Goal: Task Accomplishment & Management: Complete application form

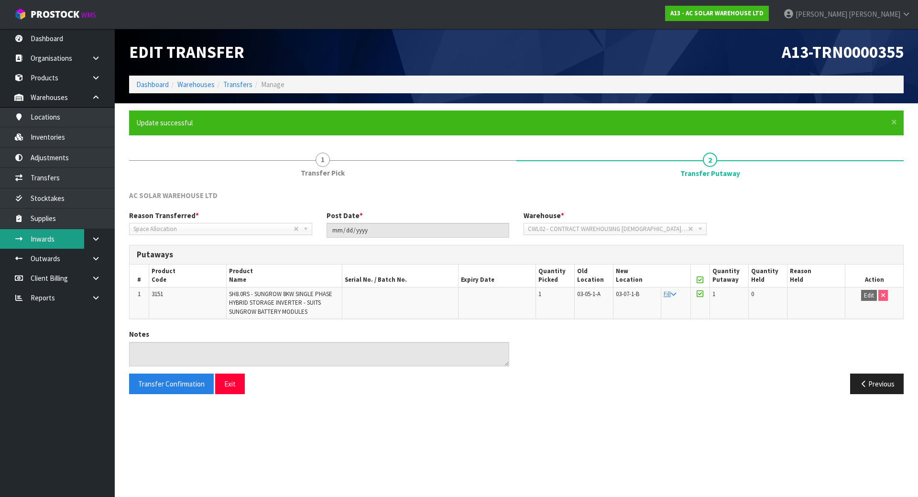
click at [65, 234] on link "Inwards" at bounding box center [57, 239] width 115 height 20
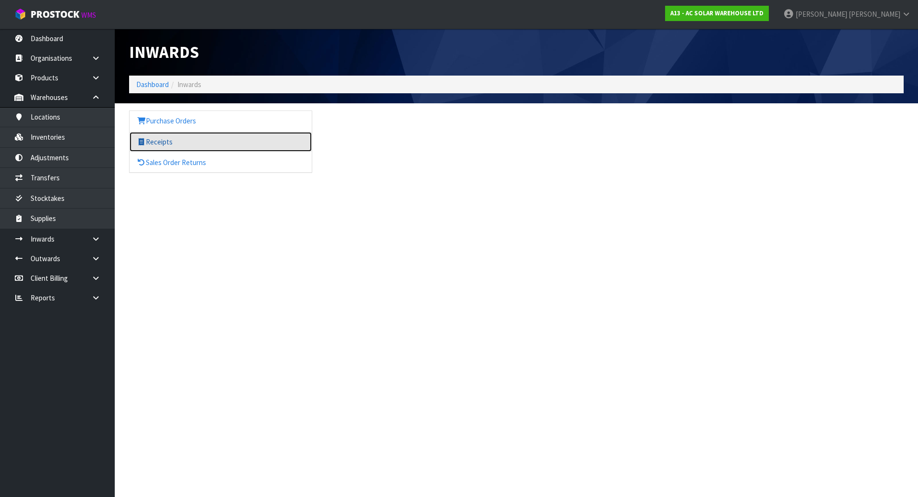
click at [221, 145] on link "Receipts" at bounding box center [221, 142] width 182 height 20
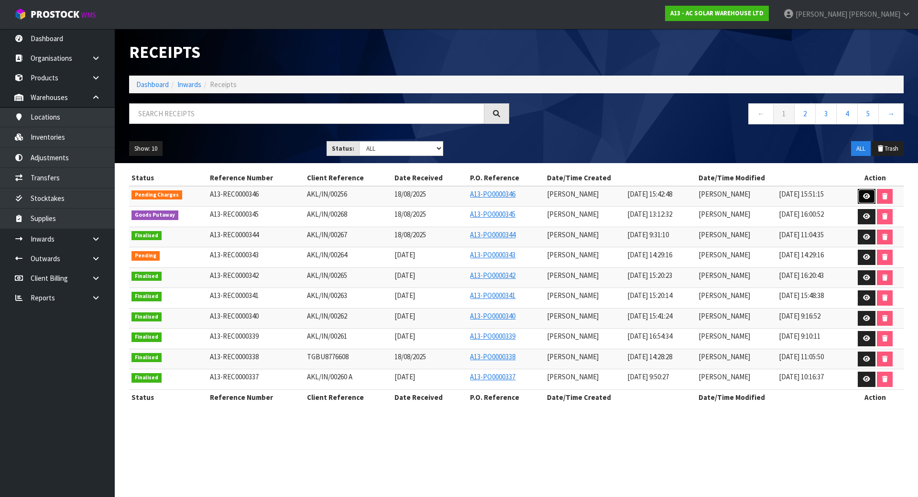
click at [868, 196] on icon at bounding box center [866, 196] width 7 height 6
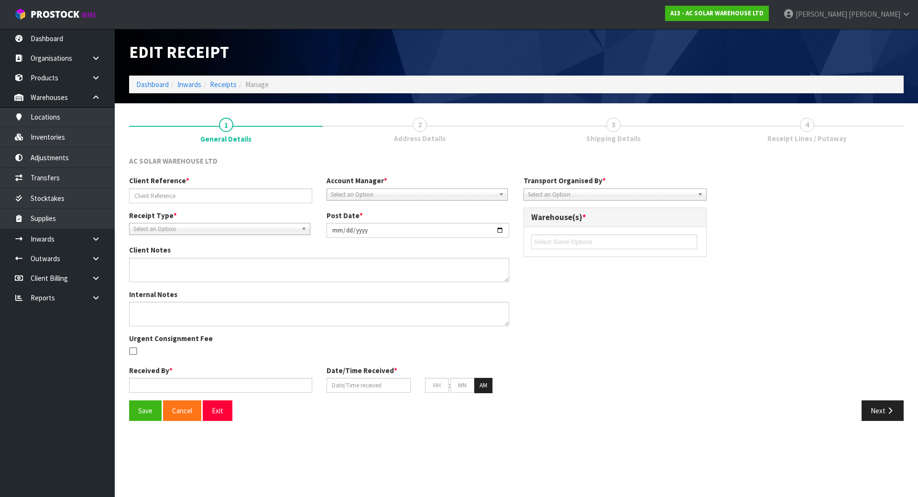
type input "AKL/IN/00256"
type input "2025-08-18"
type input "Lalisha Mishra"
type input "18/08/2025"
type input "03"
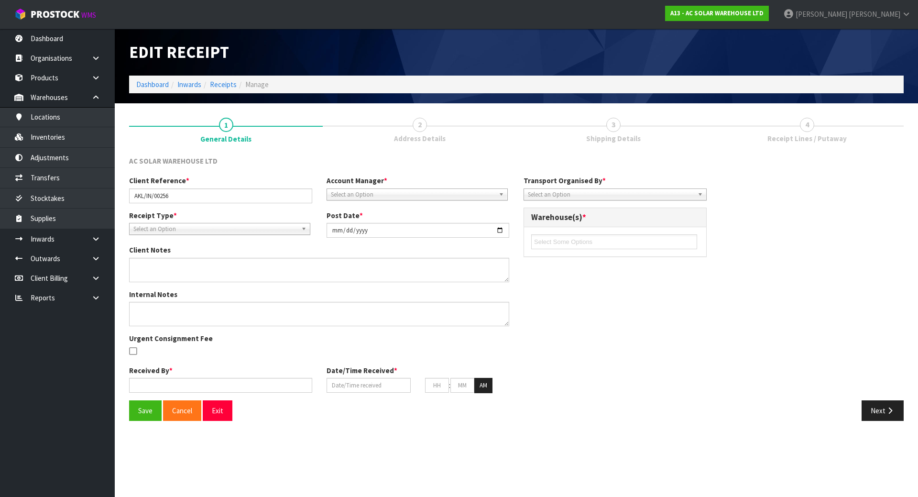
type input "42"
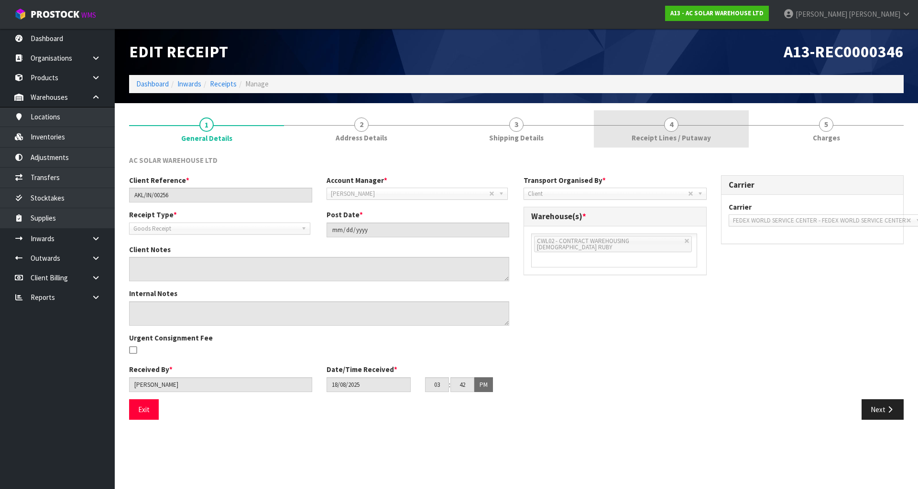
click at [634, 118] on link "4 Receipt Lines / Putaway" at bounding box center [671, 129] width 155 height 38
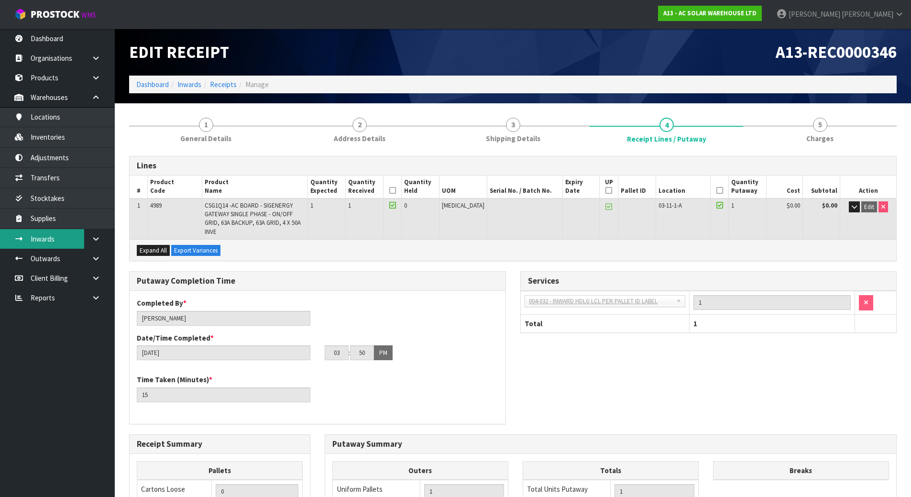
click at [59, 236] on link "Inwards" at bounding box center [57, 239] width 115 height 20
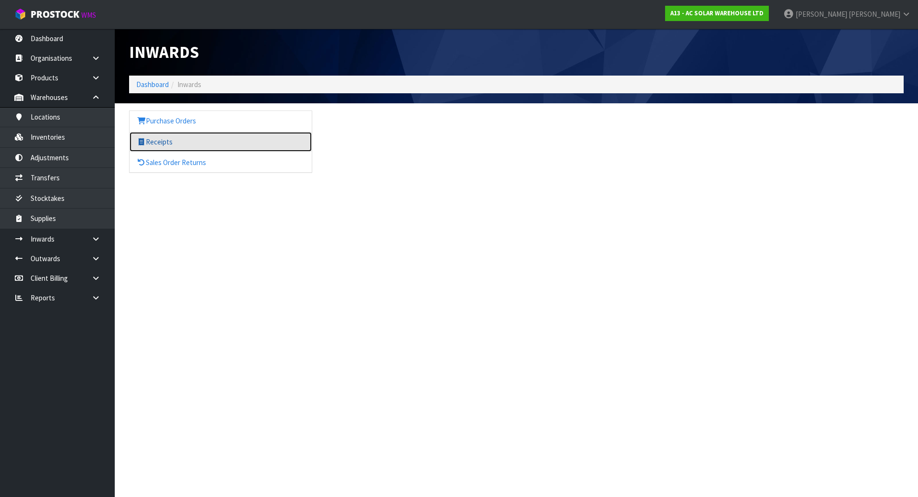
click at [184, 142] on link "Receipts" at bounding box center [221, 142] width 182 height 20
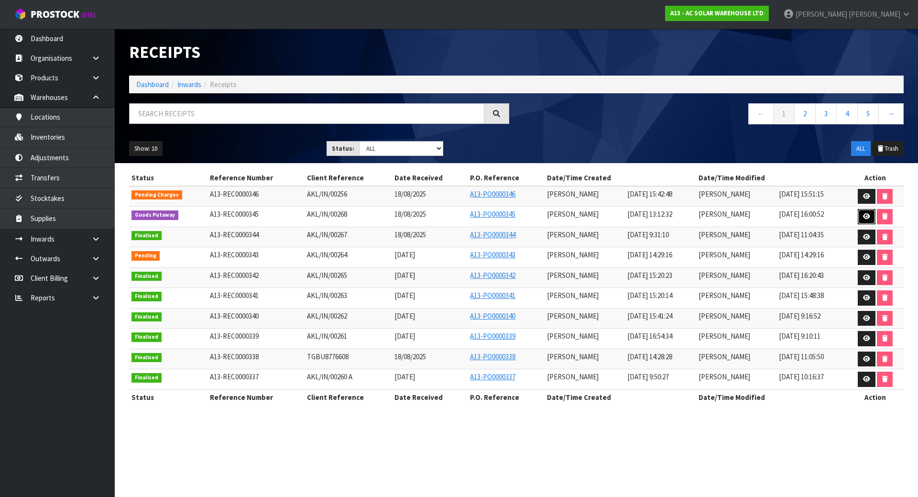
click at [875, 219] on link at bounding box center [866, 216] width 18 height 15
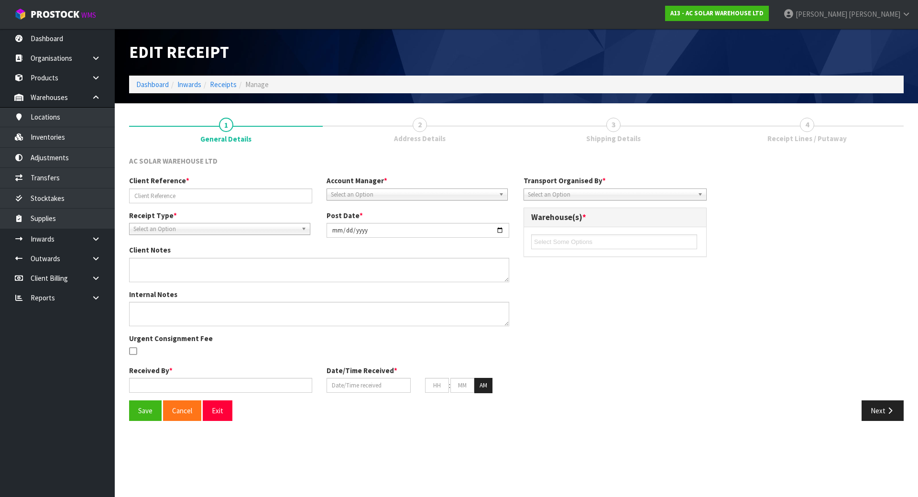
type input "AKL/IN/00268"
type input "2025-08-21"
type input "Michael Drugan"
type input "18/08/2025"
type input "01"
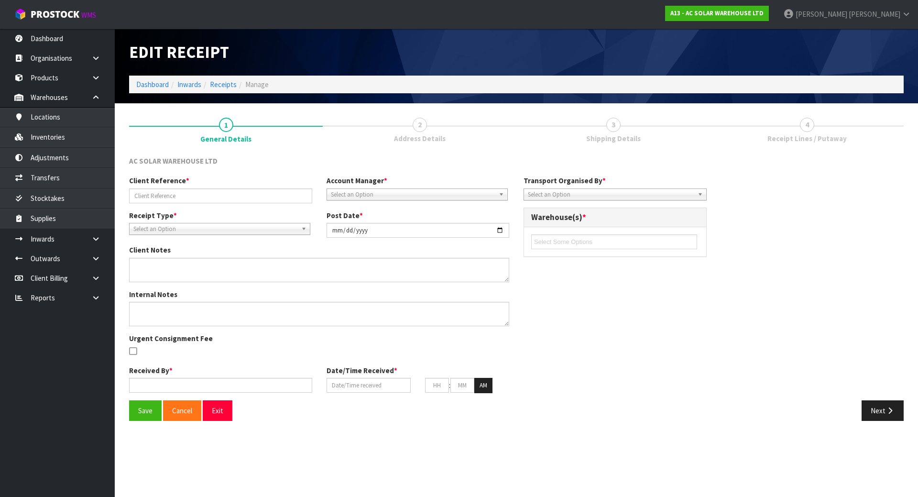
type input "12"
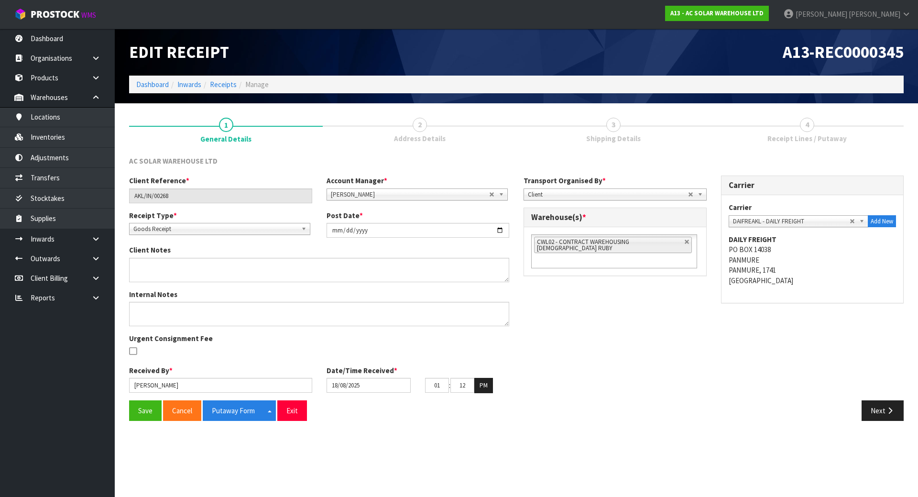
click at [553, 131] on link "3 Shipping Details" at bounding box center [613, 129] width 194 height 38
click at [870, 410] on button "Next" at bounding box center [882, 410] width 42 height 21
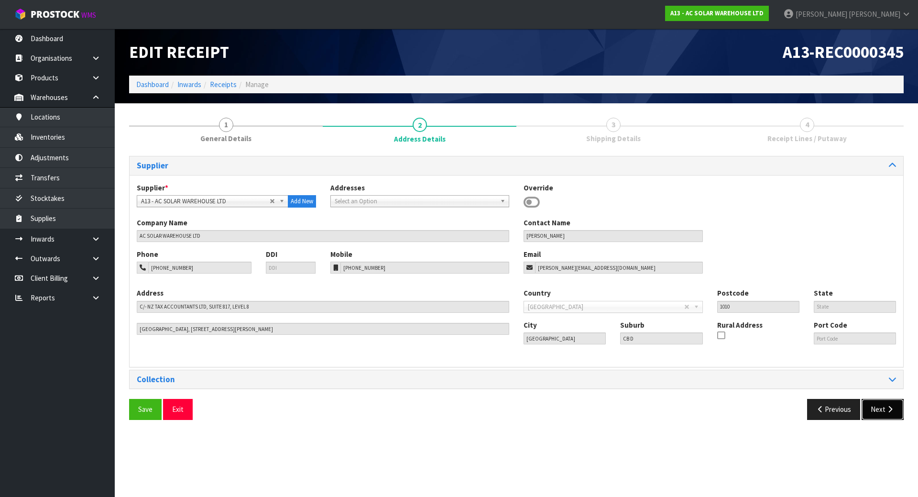
click at [877, 412] on button "Next" at bounding box center [882, 409] width 42 height 21
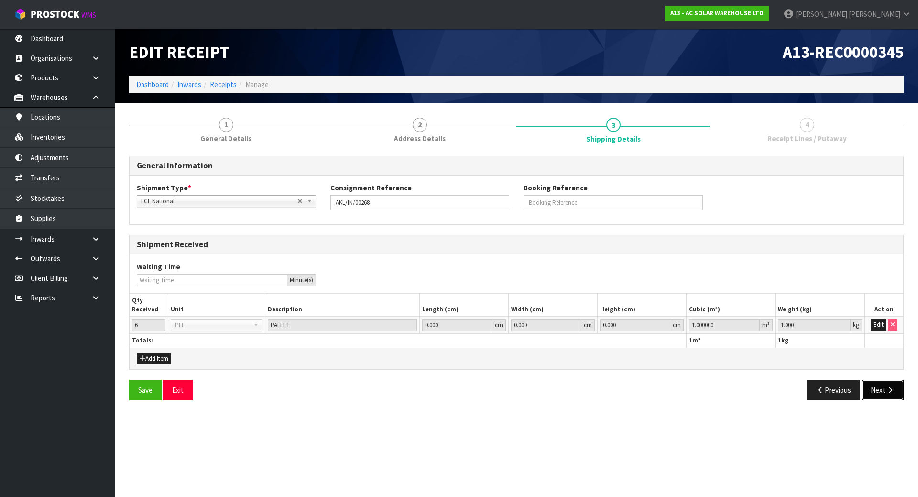
click at [882, 397] on button "Next" at bounding box center [882, 390] width 42 height 21
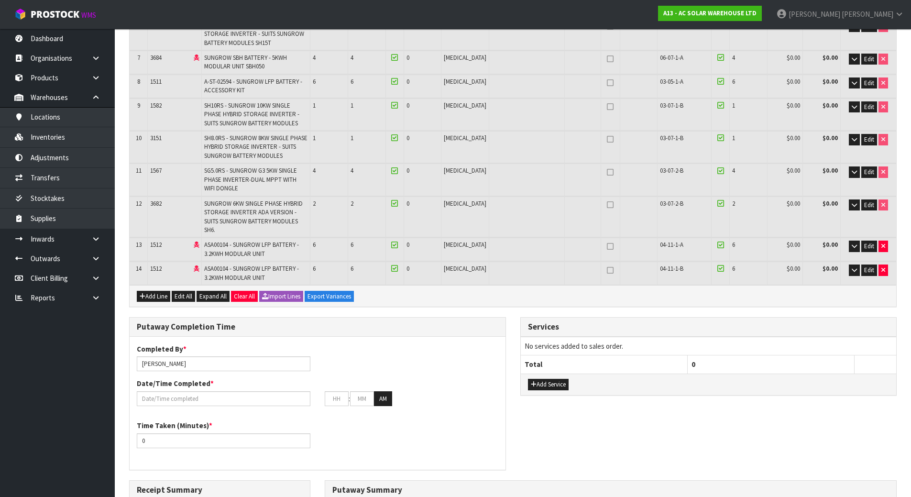
scroll to position [560, 0]
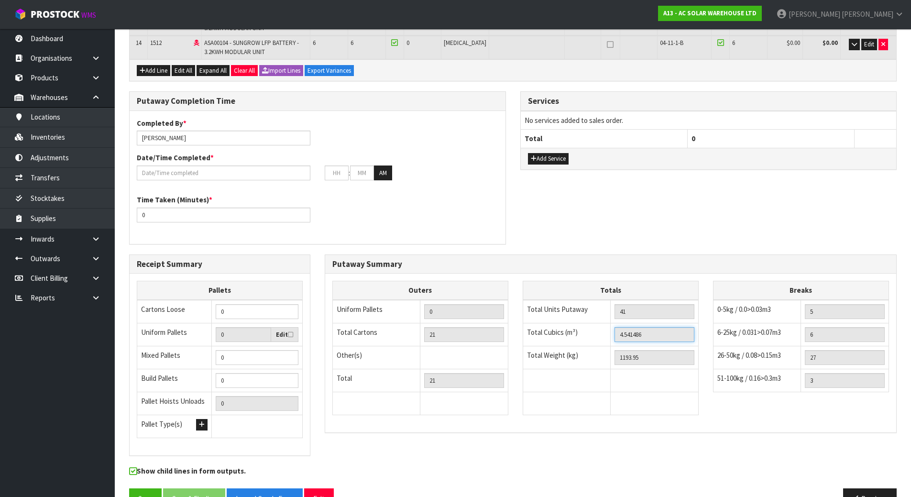
drag, startPoint x: 673, startPoint y: 311, endPoint x: 439, endPoint y: 295, distance: 234.7
click at [439, 295] on div "Outers Uniform Pallets 0 Total Cartons 21 Other(s) Bag x 0 Bar x 0 Basket x 0 B…" at bounding box center [610, 353] width 571 height 144
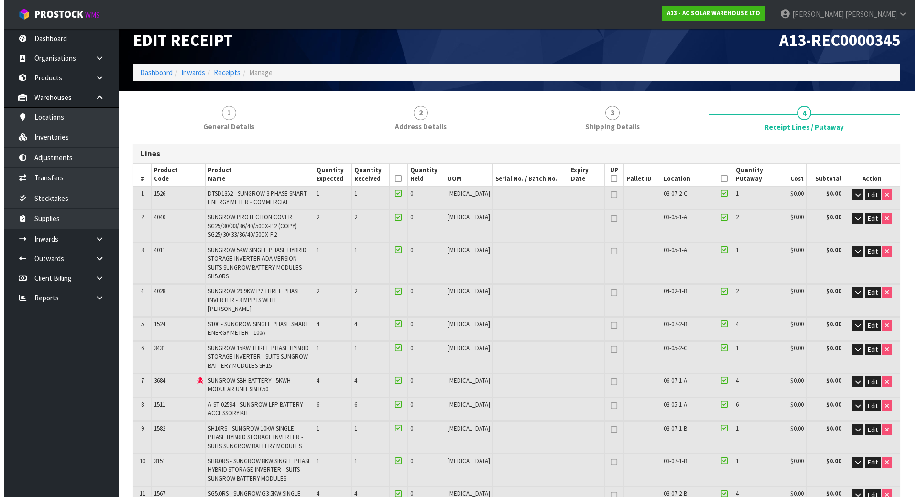
scroll to position [0, 0]
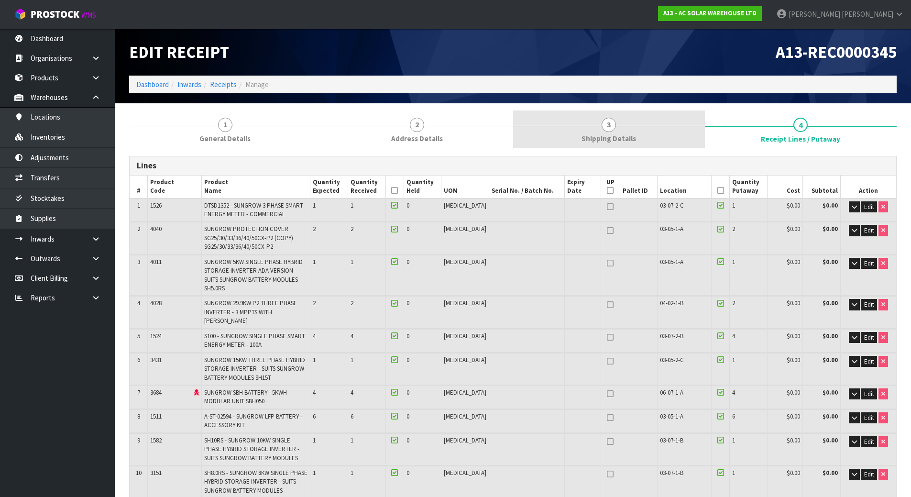
click at [613, 141] on span "Shipping Details" at bounding box center [608, 138] width 54 height 10
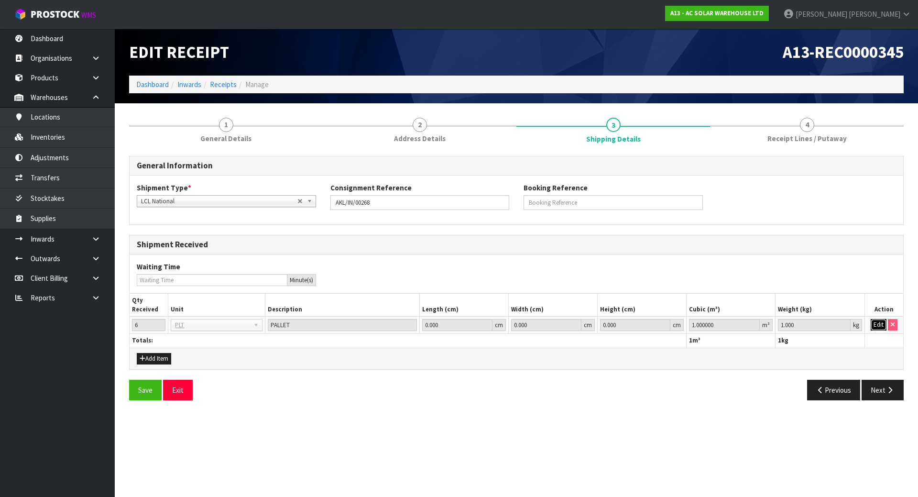
click at [875, 325] on button "Edit" at bounding box center [878, 324] width 16 height 11
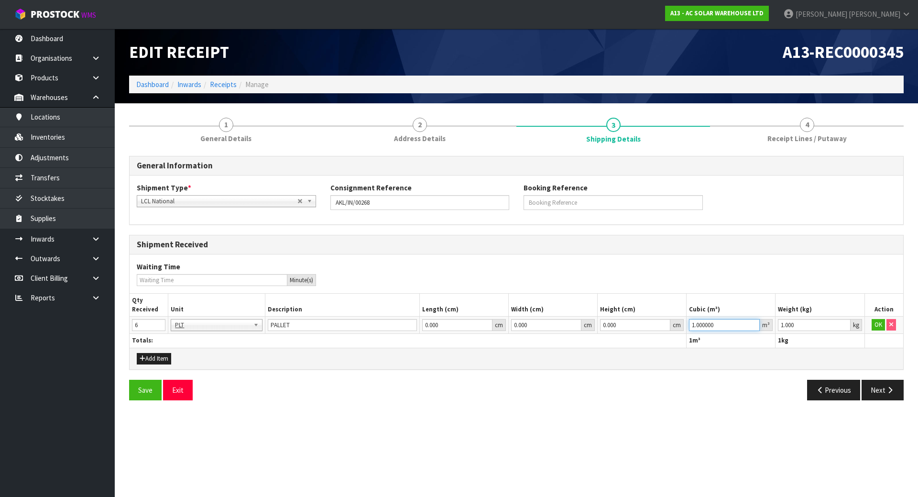
drag, startPoint x: 732, startPoint y: 325, endPoint x: 609, endPoint y: 319, distance: 122.5
click at [615, 319] on tr "6 BAG BAR BSK BIN BTL BOX BDL CAB CGE CTN CSE COI CRA CRT CBE CYL DRM JAR MTR P…" at bounding box center [516, 324] width 773 height 17
paste input "4.541486"
type input "4.541486"
click at [870, 326] on td "OK" at bounding box center [883, 324] width 39 height 17
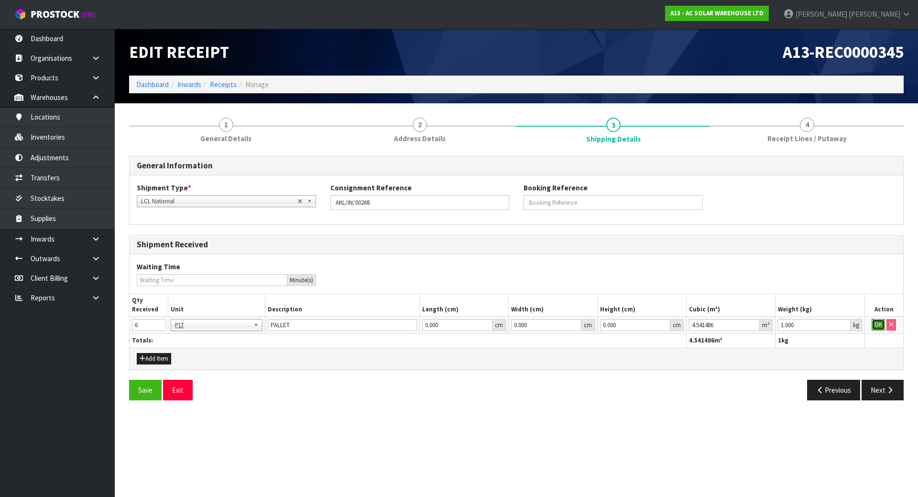
click at [878, 327] on button "OK" at bounding box center [877, 324] width 13 height 11
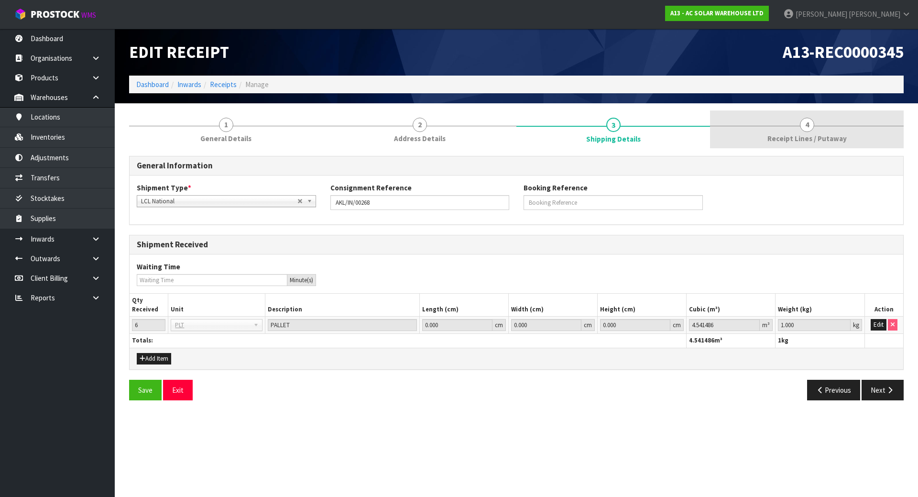
click at [817, 141] on span "Receipt Lines / Putaway" at bounding box center [806, 138] width 79 height 10
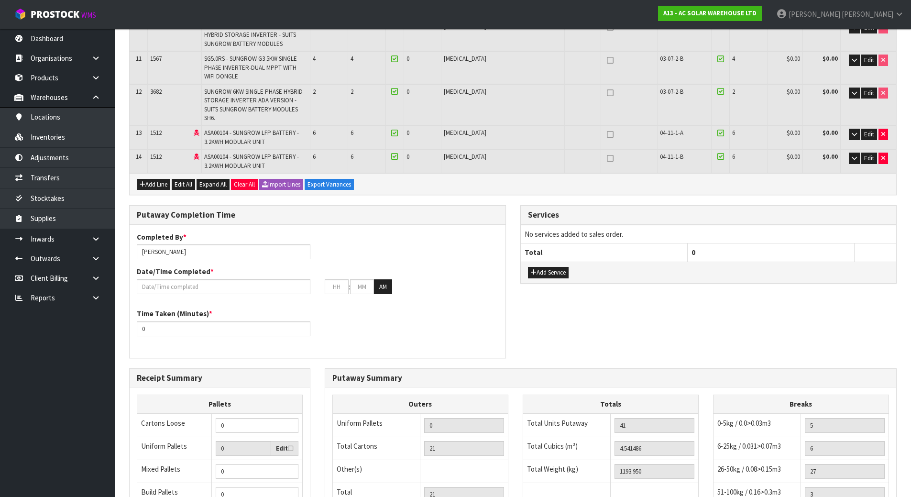
scroll to position [430, 0]
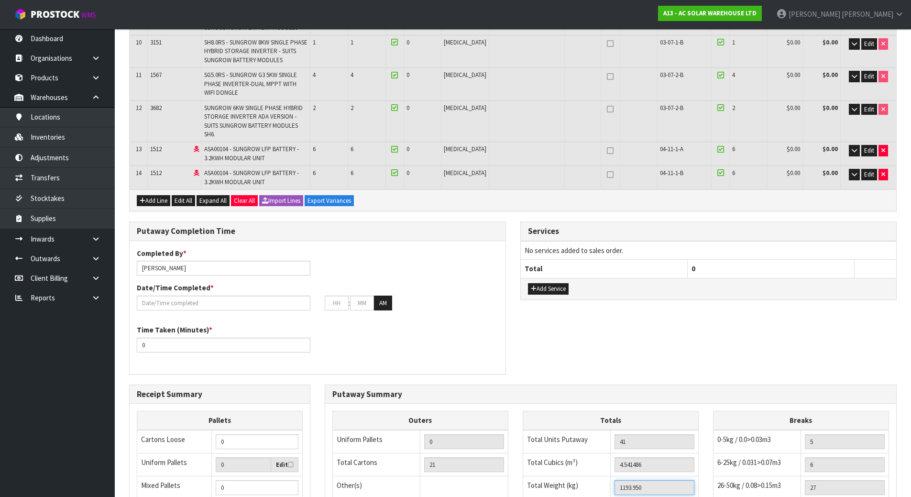
drag, startPoint x: 664, startPoint y: 465, endPoint x: 467, endPoint y: 458, distance: 197.5
click at [467, 458] on div "Outers Uniform Pallets 0 Total Cartons 21 Other(s) Bag x 0 Bar x 0 Basket x 0 B…" at bounding box center [610, 483] width 571 height 144
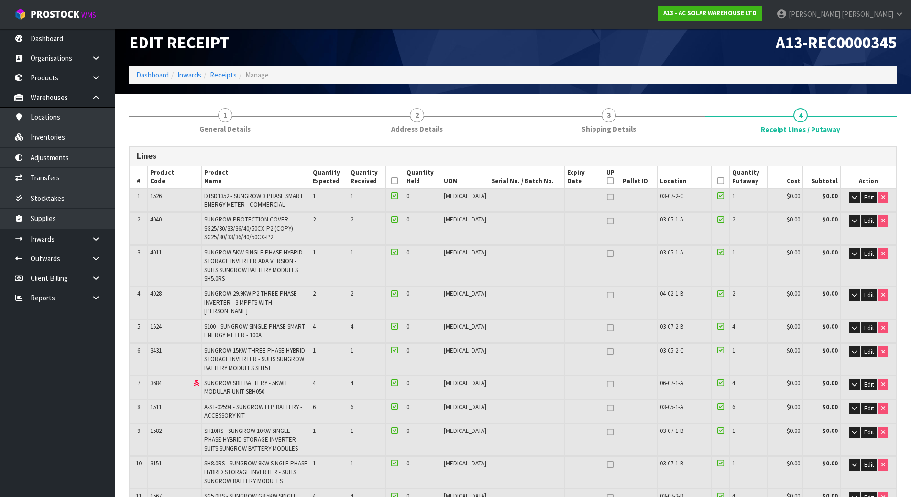
scroll to position [0, 0]
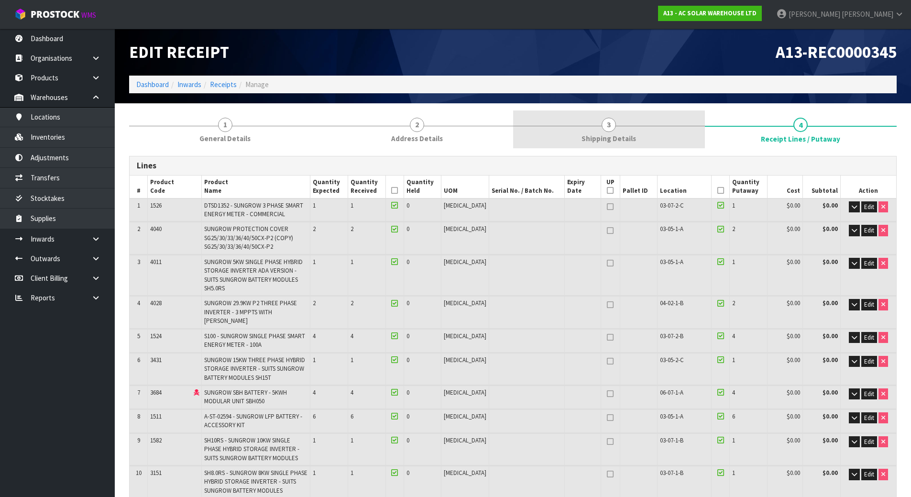
click at [632, 121] on link "3 Shipping Details" at bounding box center [609, 129] width 192 height 38
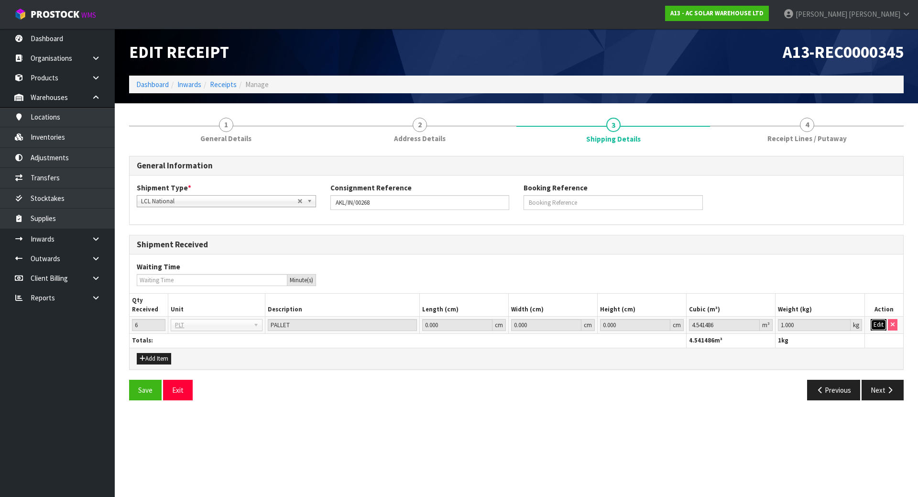
click at [884, 325] on button "Edit" at bounding box center [878, 324] width 16 height 11
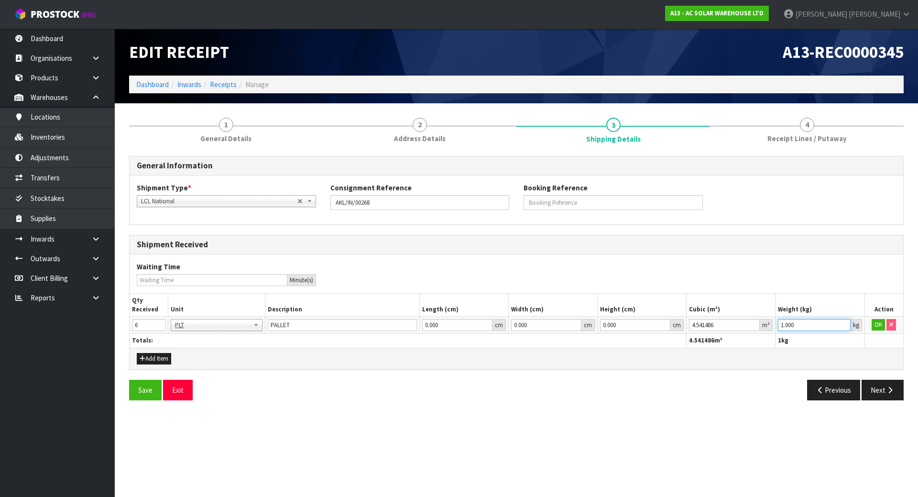
drag, startPoint x: 805, startPoint y: 325, endPoint x: 598, endPoint y: 325, distance: 206.5
click at [651, 325] on tr "6 BAG BAR BSK BIN BTL BOX BDL CAB CGE CTN CSE COI CRA CRT CBE CYL DRM JAR MTR P…" at bounding box center [516, 324] width 773 height 17
paste input "193.95"
type input "1193.95"
click at [876, 324] on button "OK" at bounding box center [877, 324] width 13 height 11
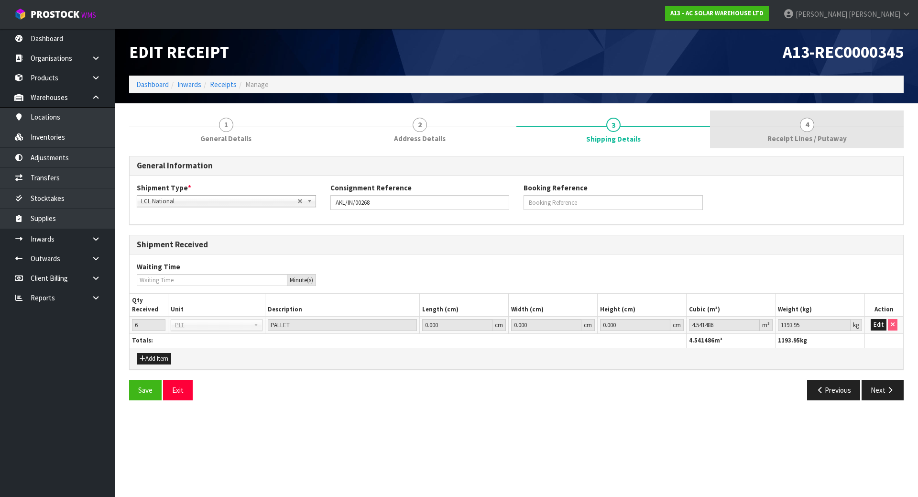
click at [791, 126] on link "4 Receipt Lines / Putaway" at bounding box center [807, 129] width 194 height 38
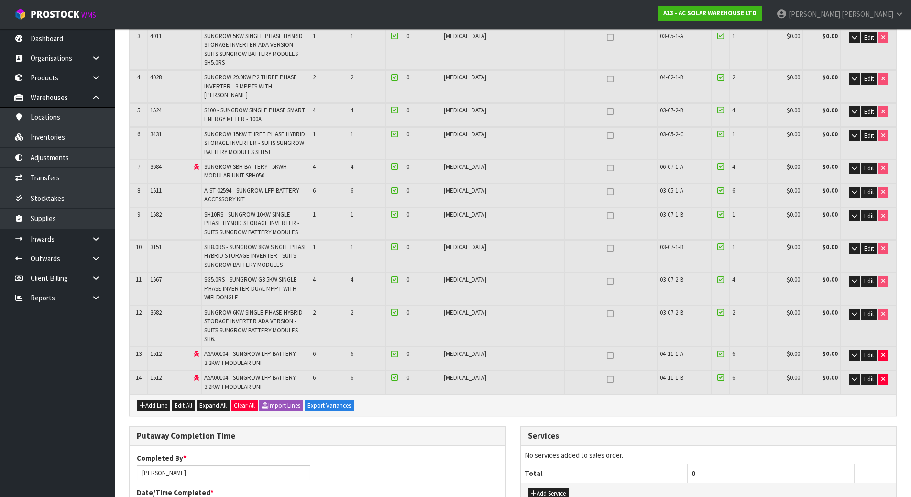
scroll to position [178, 0]
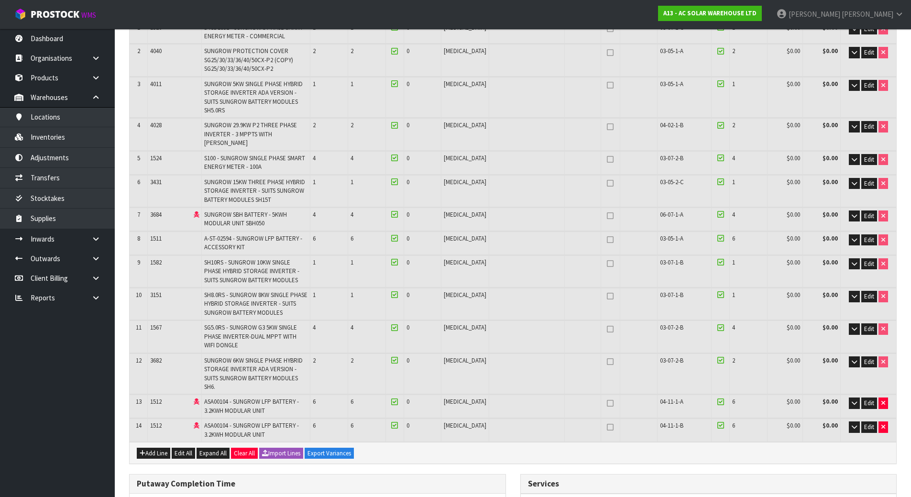
click at [604, 397] on link at bounding box center [610, 402] width 12 height 11
type input "1"
type input "22"
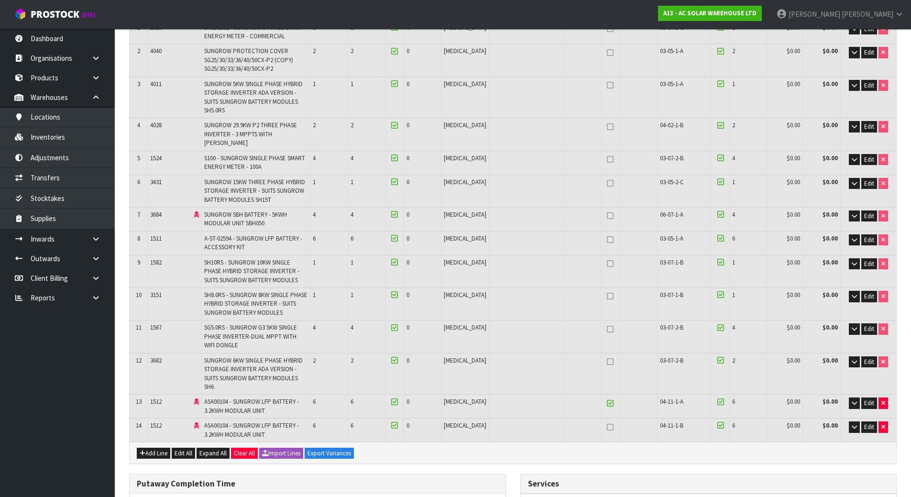
click at [600, 418] on td at bounding box center [609, 429] width 19 height 23
click at [607, 427] on icon at bounding box center [610, 427] width 7 height 0
type input "2"
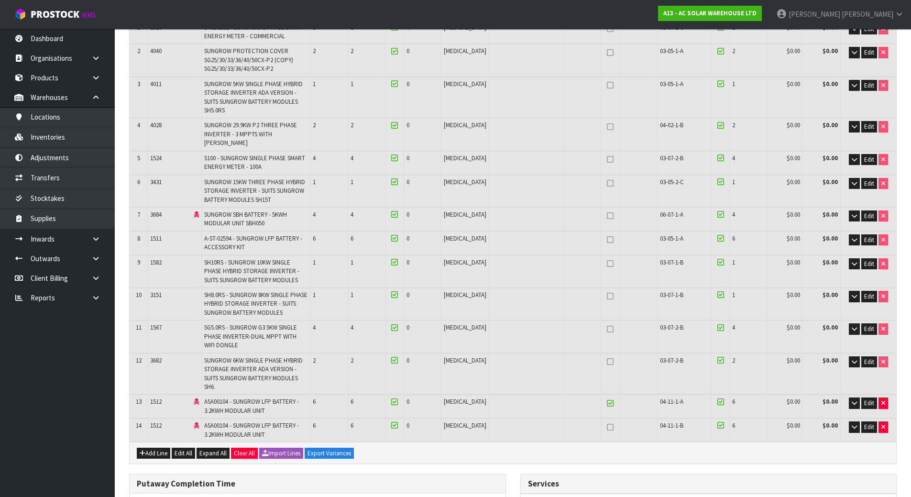
type input "23"
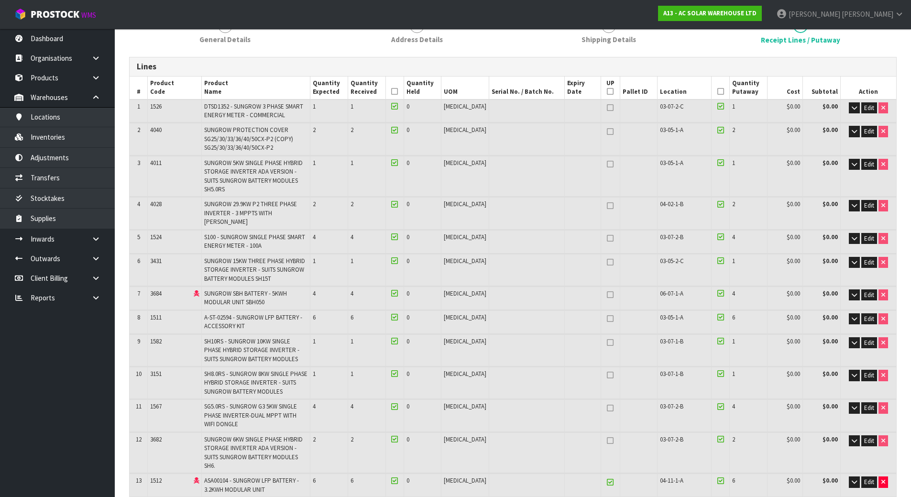
scroll to position [82, 0]
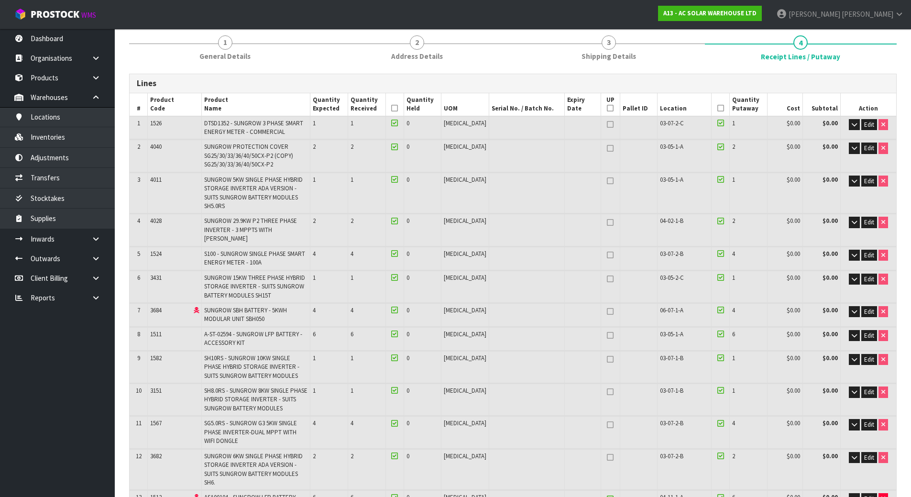
click at [607, 222] on icon at bounding box center [610, 222] width 7 height 0
type input "3"
type input "19"
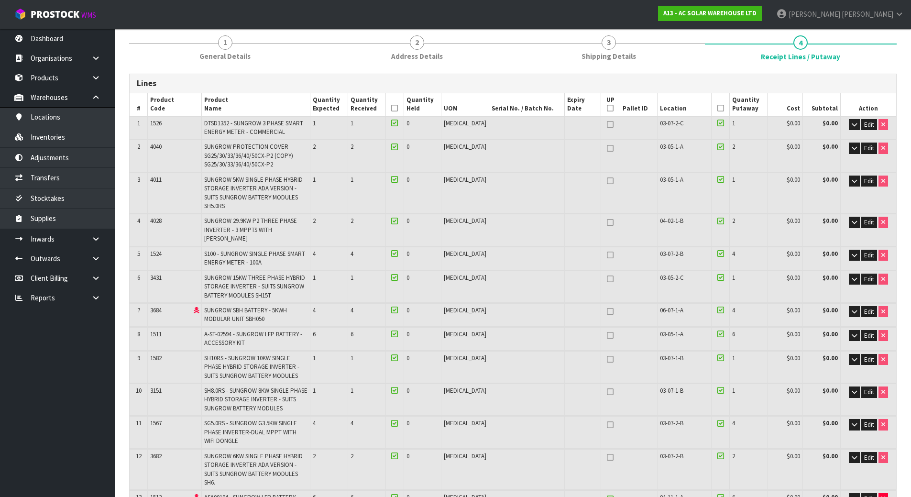
type input "22"
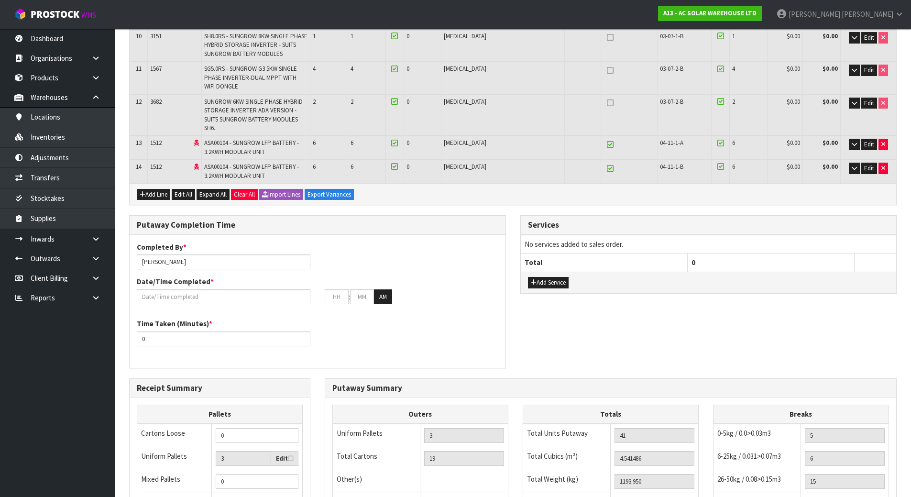
scroll to position [560, 0]
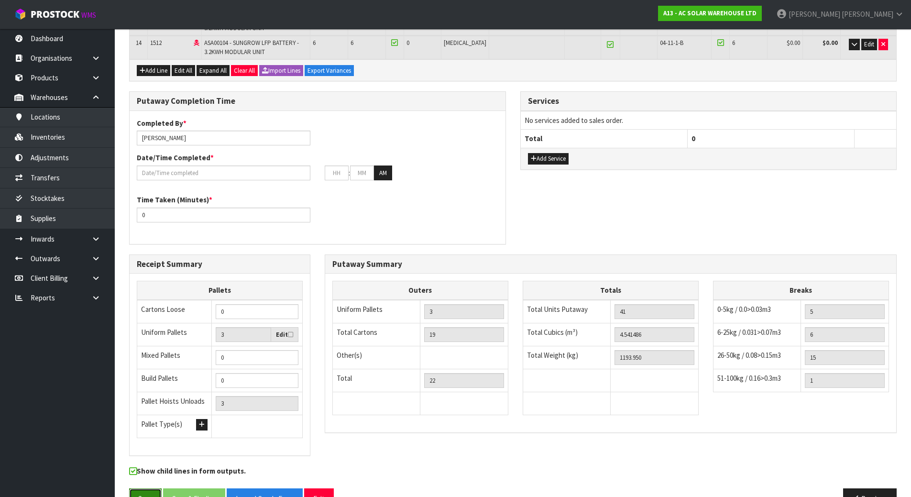
click at [153, 488] on button "Save" at bounding box center [145, 498] width 33 height 21
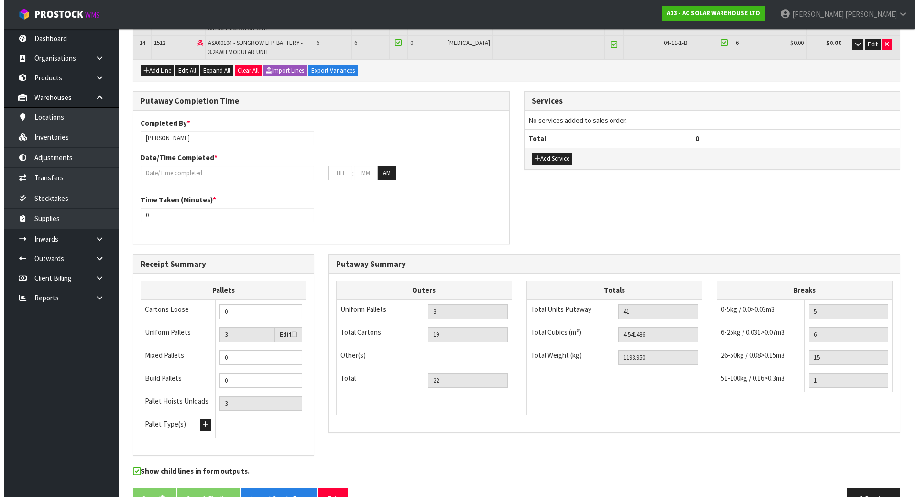
scroll to position [0, 0]
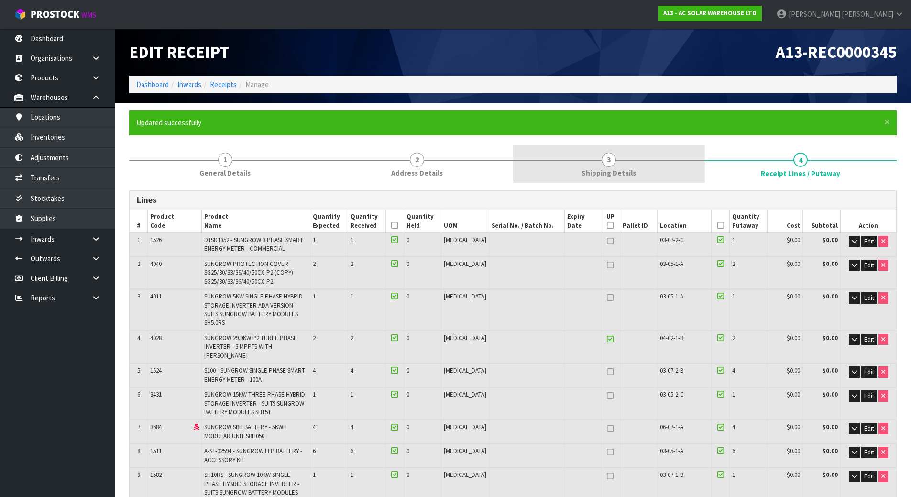
click at [598, 170] on span "Shipping Details" at bounding box center [608, 173] width 54 height 10
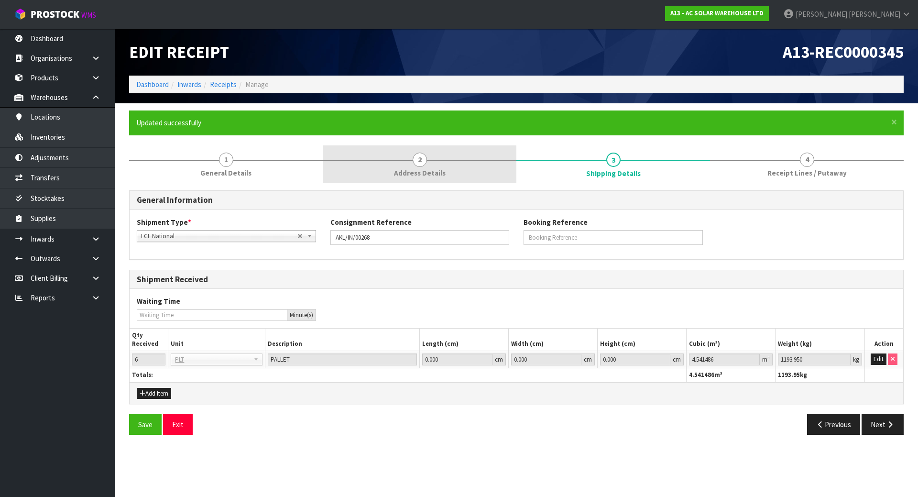
click at [446, 153] on link "2 Address Details" at bounding box center [420, 164] width 194 height 38
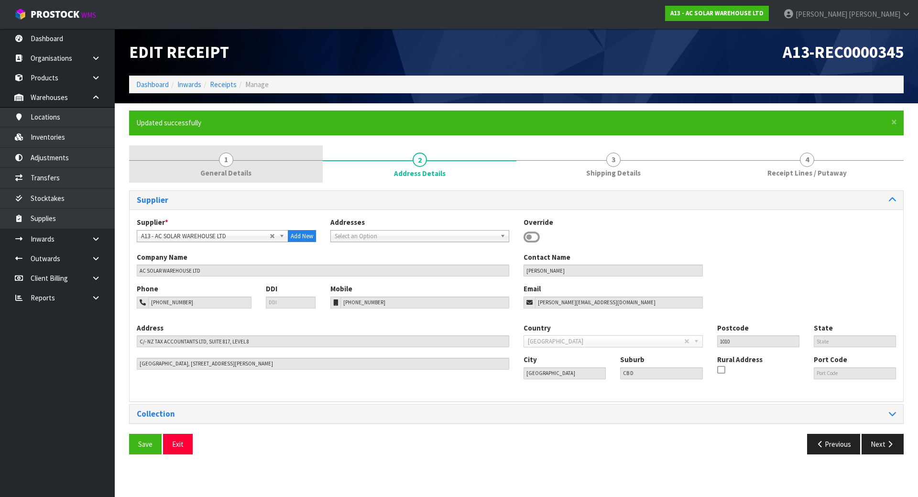
click at [269, 177] on link "1 General Details" at bounding box center [226, 164] width 194 height 38
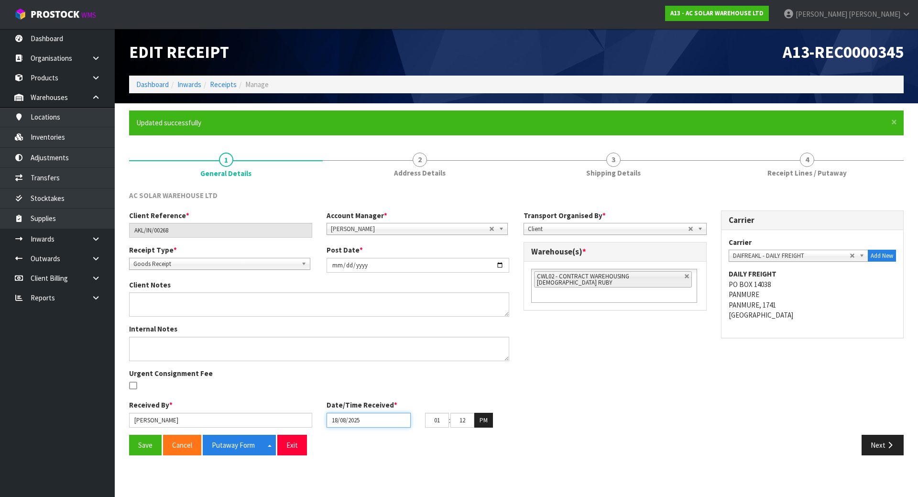
click at [358, 422] on input "18/08/2025" at bounding box center [368, 419] width 84 height 15
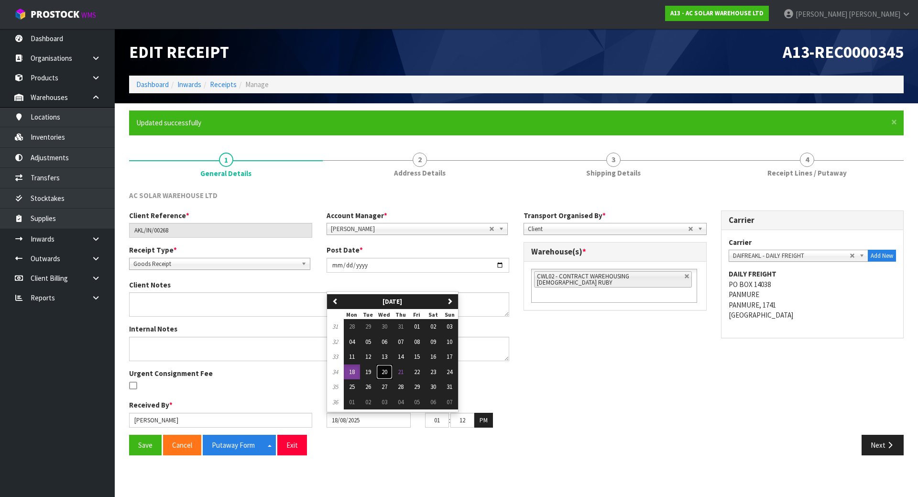
click at [385, 371] on span "20" at bounding box center [384, 372] width 6 height 8
type input "20/08/2025"
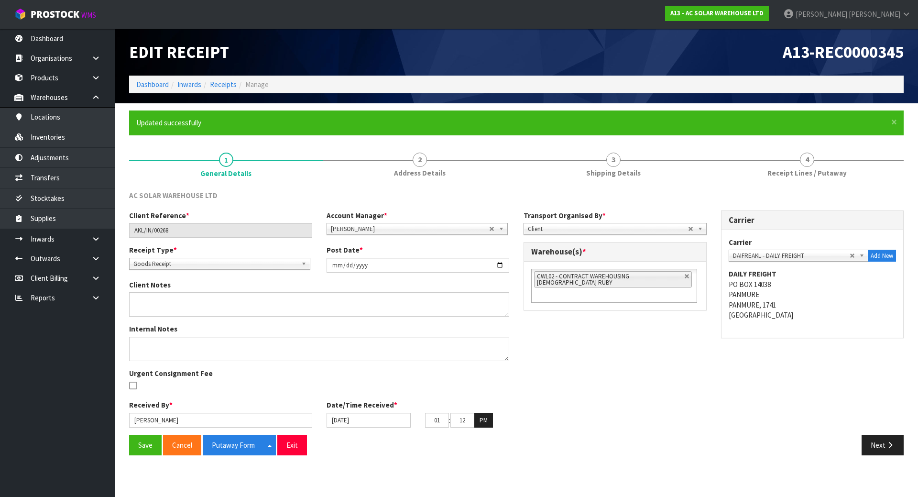
click at [371, 389] on div "Internal Notes Urgent Consignment Fee" at bounding box center [319, 362] width 394 height 76
click at [154, 439] on button "Save" at bounding box center [145, 444] width 33 height 21
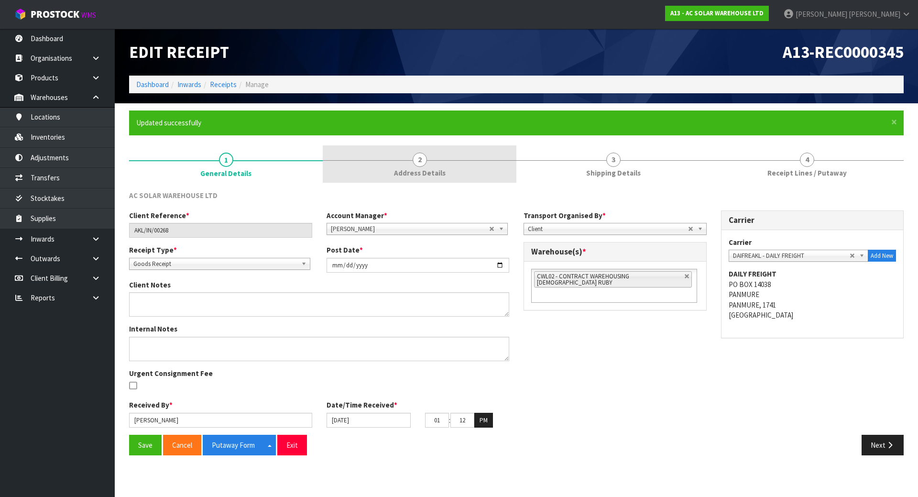
click at [421, 169] on span "Address Details" at bounding box center [420, 173] width 52 height 10
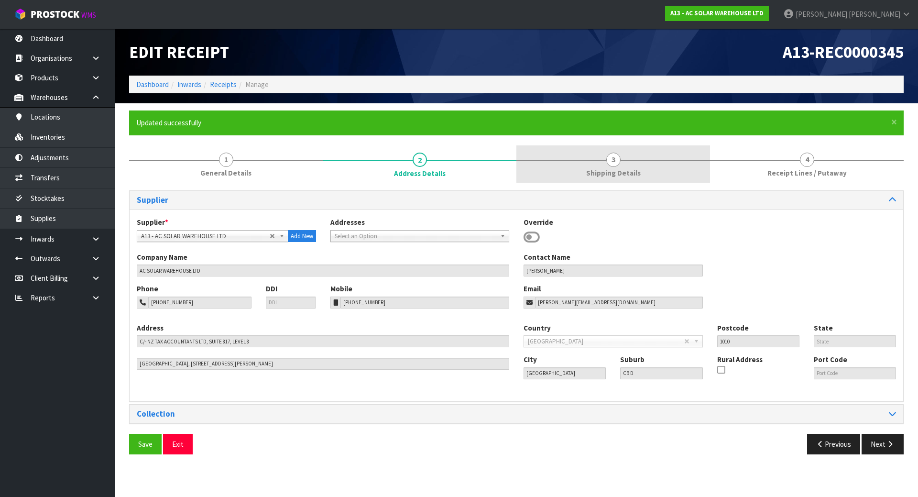
click at [616, 164] on span "3" at bounding box center [613, 159] width 14 height 14
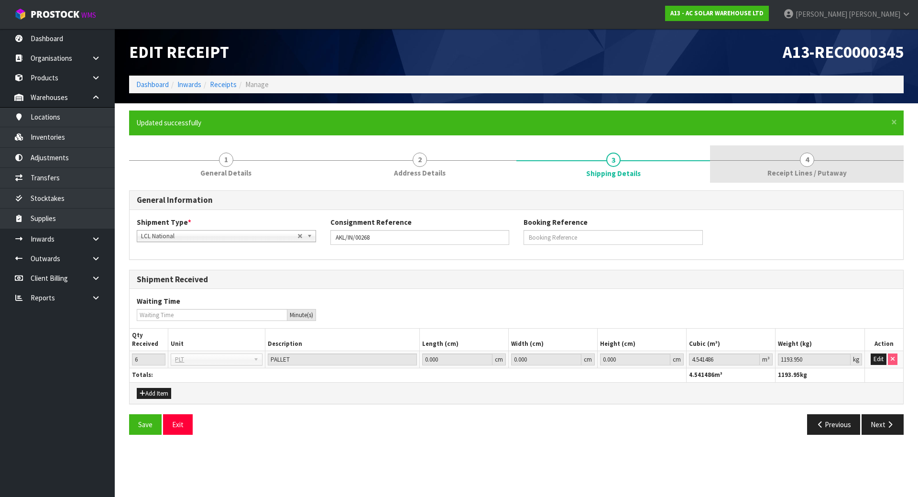
click at [807, 155] on span "4" at bounding box center [807, 159] width 14 height 14
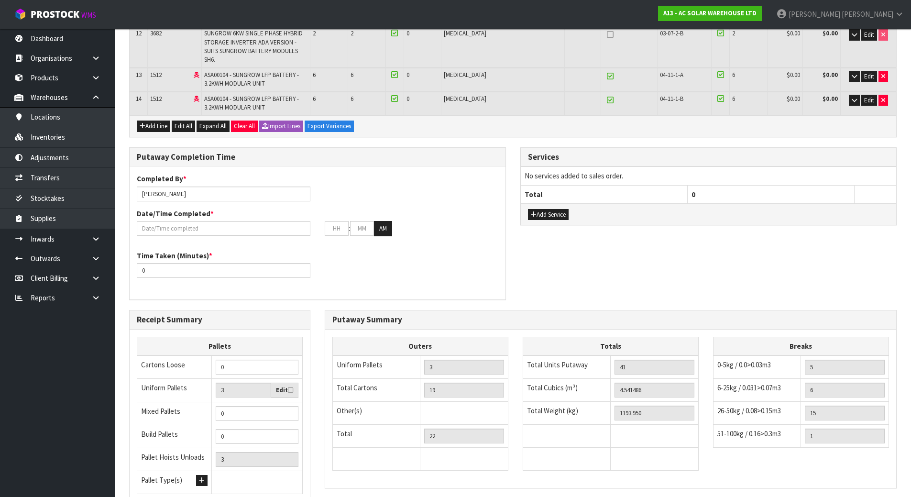
scroll to position [574, 0]
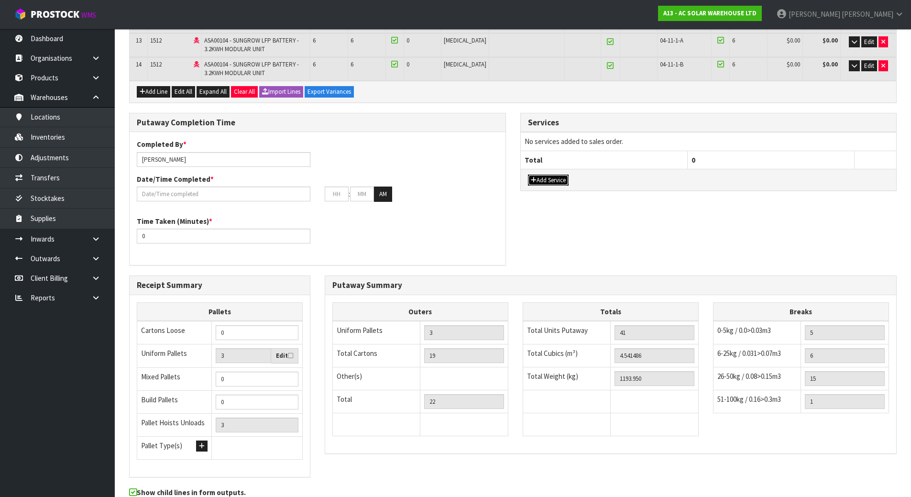
click at [532, 177] on icon "button" at bounding box center [534, 180] width 6 height 6
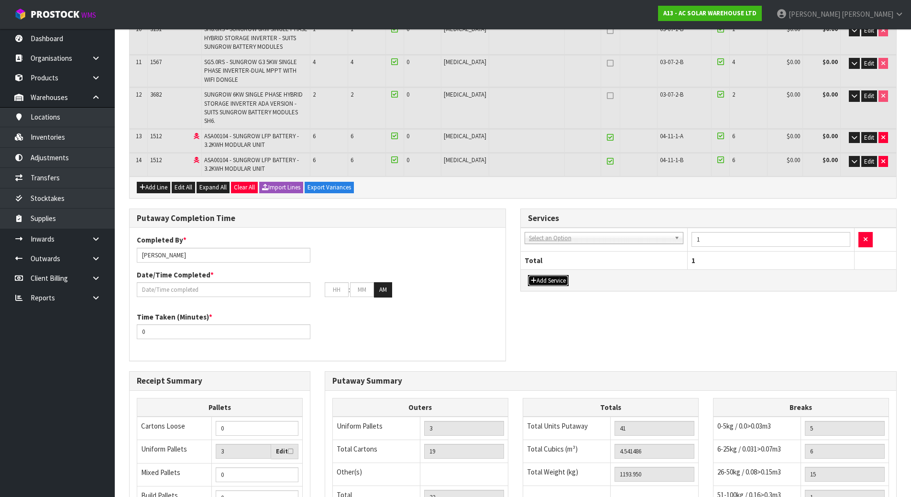
scroll to position [430, 0]
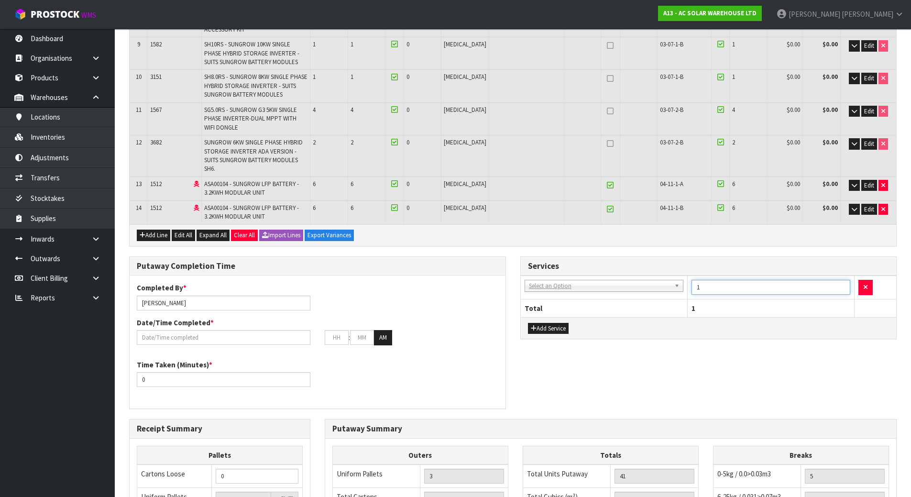
drag, startPoint x: 704, startPoint y: 262, endPoint x: 675, endPoint y: 264, distance: 28.8
click at [676, 276] on tr "001-001 - IMPORT DEMMURAGE 001-002 - IMPORT NZ CUSTOMS ENTRY 001-003 - IMPORT P…" at bounding box center [708, 287] width 376 height 23
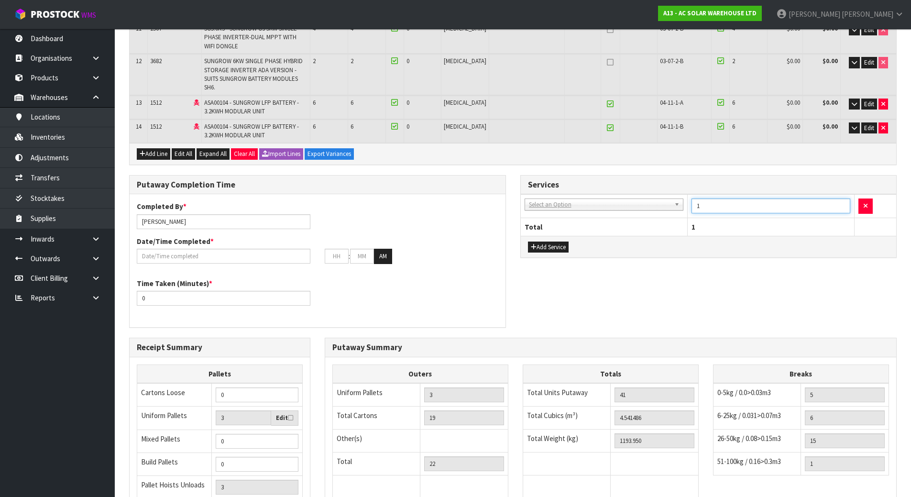
scroll to position [526, 0]
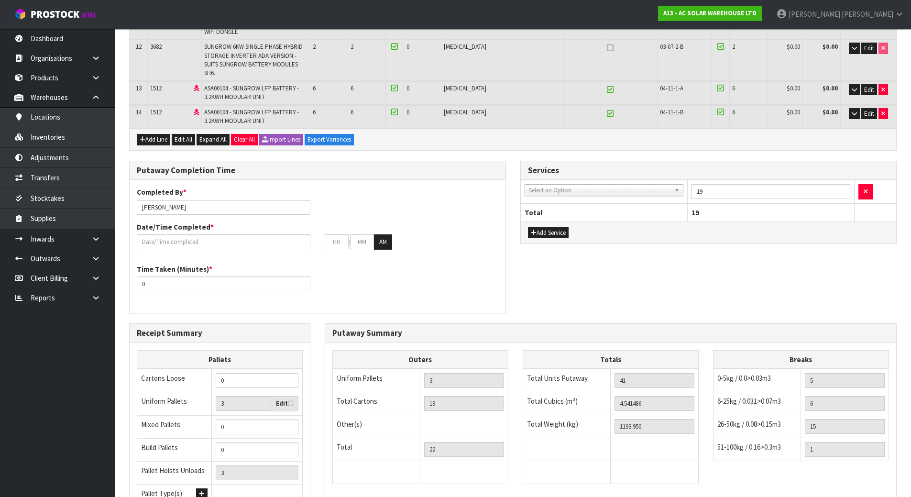
click at [684, 240] on div "Putaway Completion Time Completed By * Michael Drugan Date/Time Completed * : :…" at bounding box center [512, 242] width 781 height 163
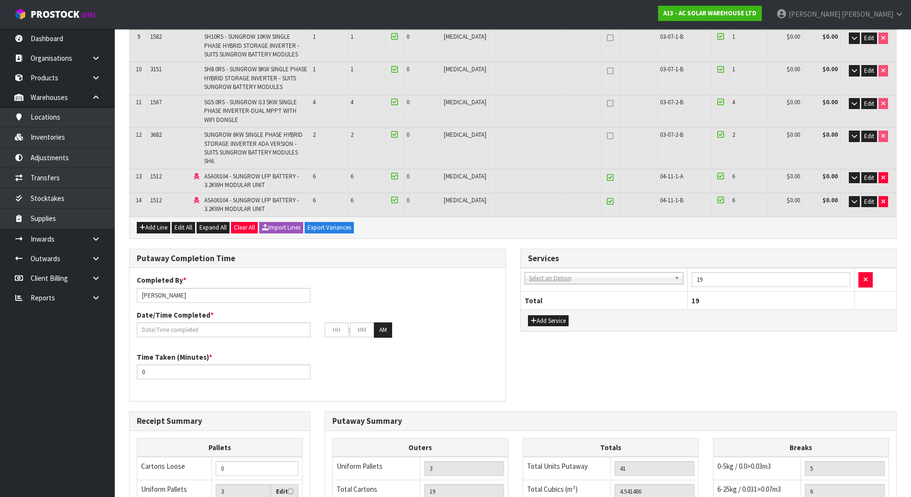
scroll to position [430, 0]
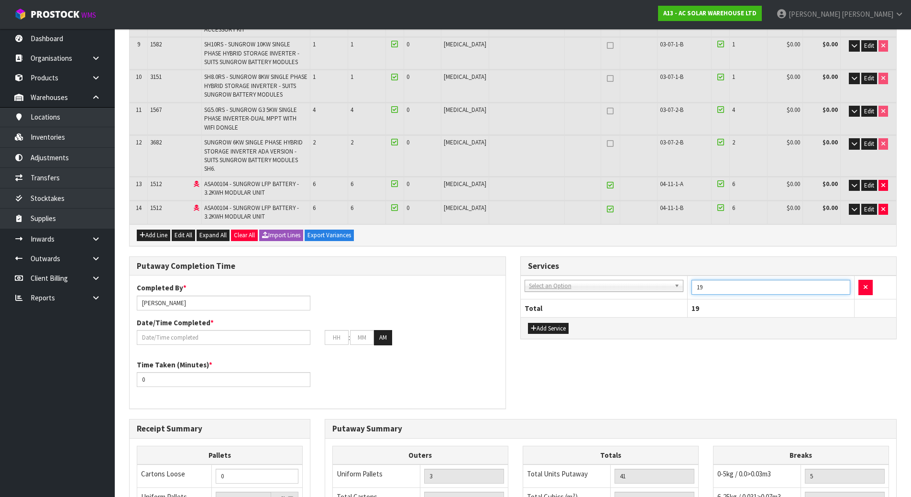
drag, startPoint x: 719, startPoint y: 260, endPoint x: 651, endPoint y: 260, distance: 68.4
click at [651, 276] on tr "001-001 - IMPORT DEMMURAGE 001-002 - IMPORT NZ CUSTOMS ENTRY 001-003 - IMPORT P…" at bounding box center [708, 287] width 376 height 23
type input "41"
drag, startPoint x: 639, startPoint y: 329, endPoint x: 620, endPoint y: 336, distance: 19.5
click at [639, 330] on div "Putaway Completion Time Completed By * Michael Drugan Date/Time Completed * : :…" at bounding box center [512, 337] width 781 height 163
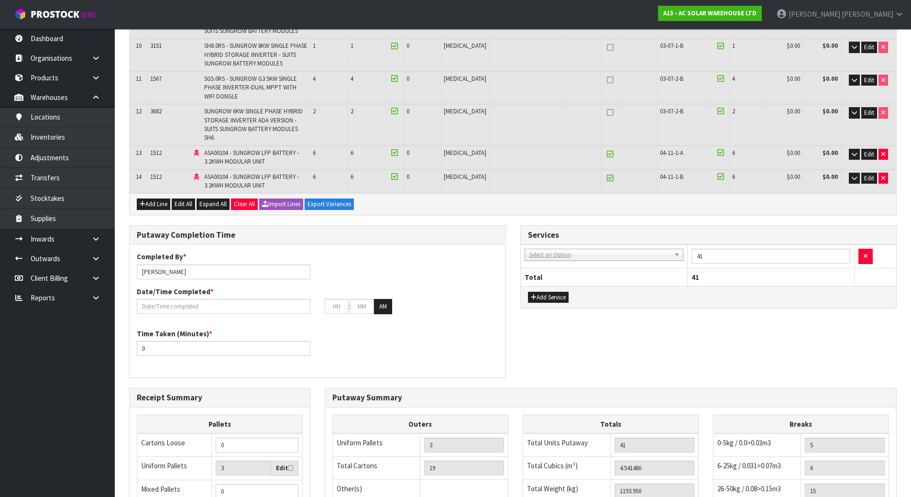
scroll to position [478, 0]
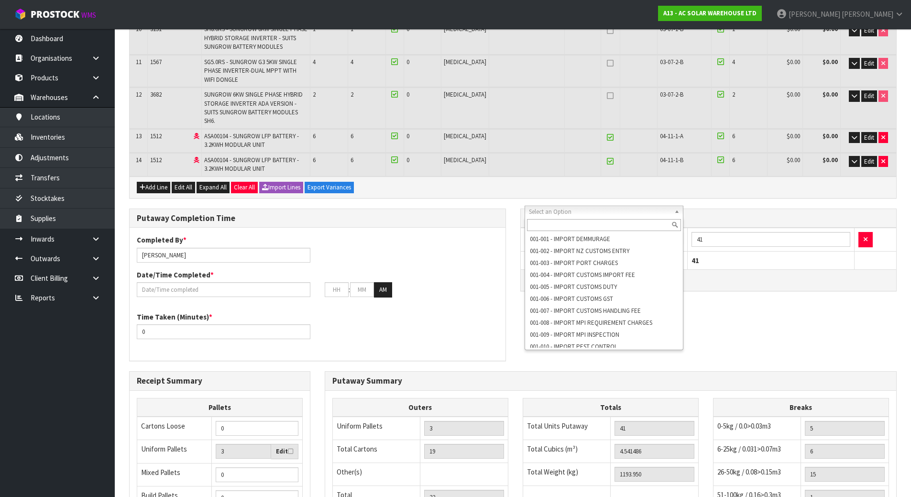
click at [611, 223] on input "text" at bounding box center [604, 225] width 154 height 12
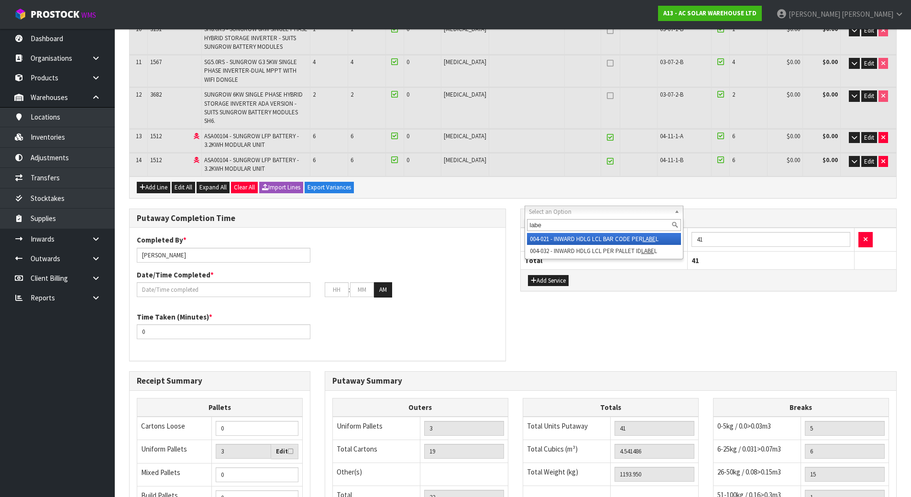
type input "labe"
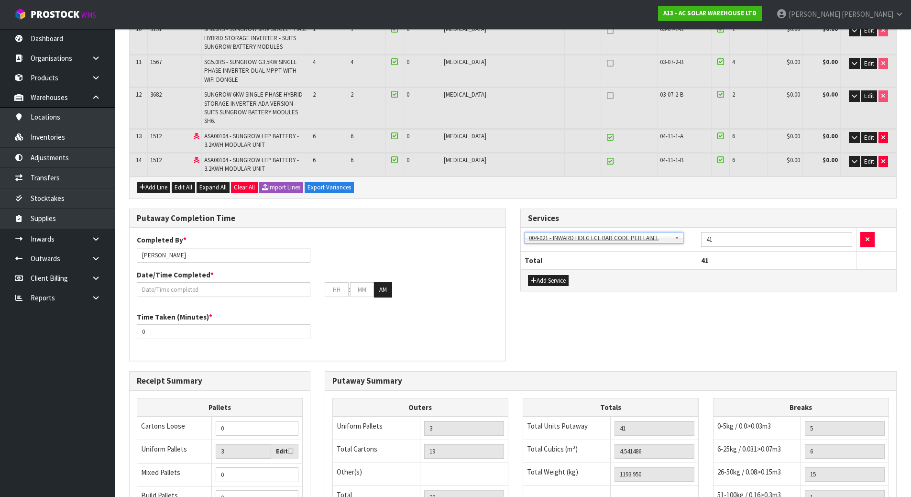
click at [611, 275] on div "Services 001-001 - IMPORT DEMMURAGE 001-002 - IMPORT NZ CUSTOMS ENTRY 001-003 -…" at bounding box center [708, 254] width 391 height 93
drag, startPoint x: 180, startPoint y: 303, endPoint x: 0, endPoint y: 302, distance: 179.7
type input "2"
type input "120"
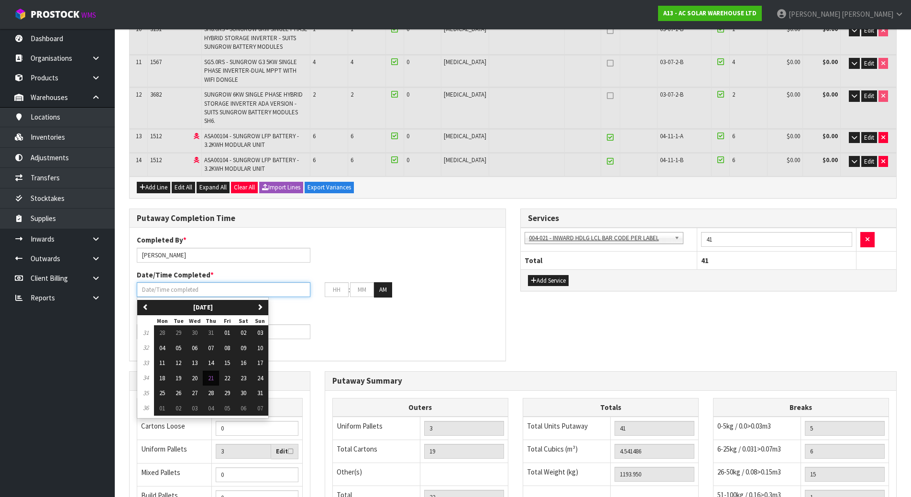
click at [268, 282] on input "text" at bounding box center [223, 289] width 173 height 15
click at [209, 374] on span "21" at bounding box center [211, 378] width 6 height 8
type input "21/08/2025"
type input "12"
type input "00"
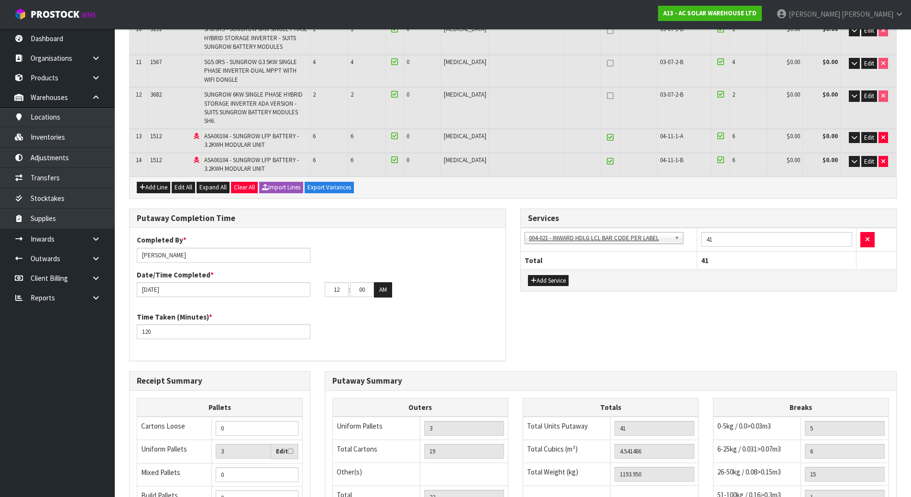
click at [372, 312] on div "Time Taken (Minutes) * 120" at bounding box center [318, 329] width 376 height 34
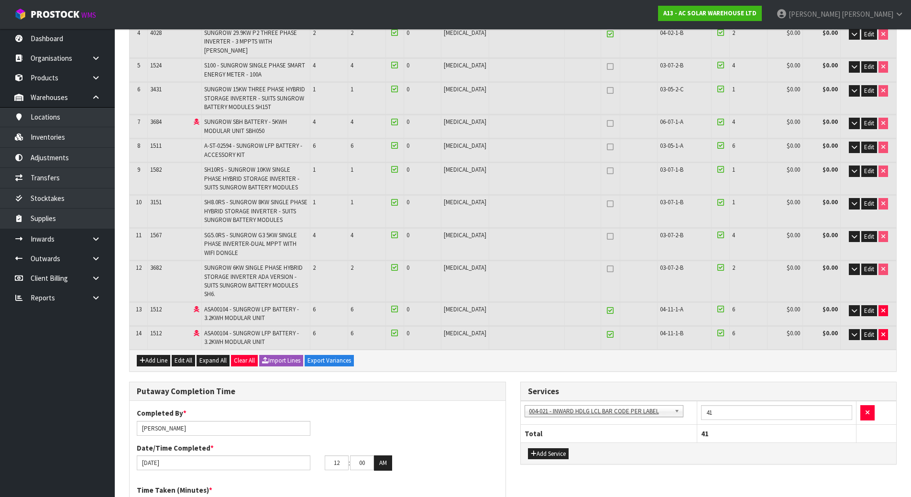
scroll to position [308, 0]
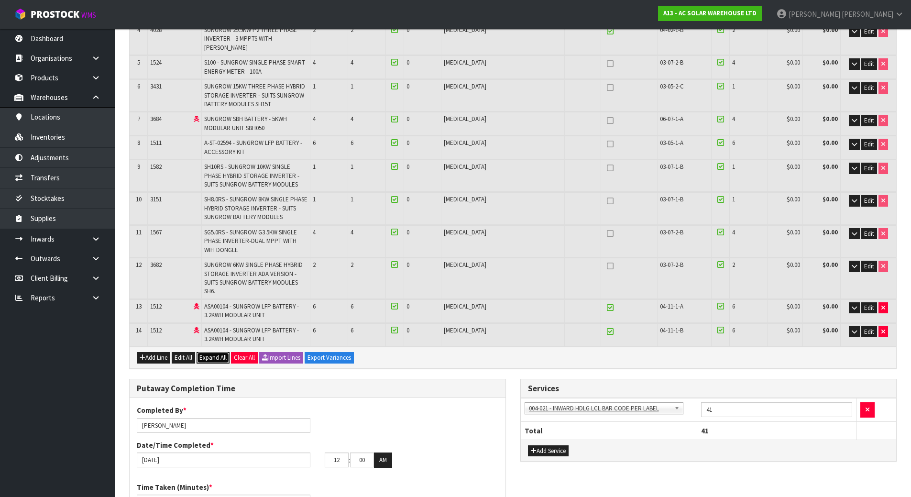
click at [206, 353] on span "Expand All" at bounding box center [212, 357] width 27 height 8
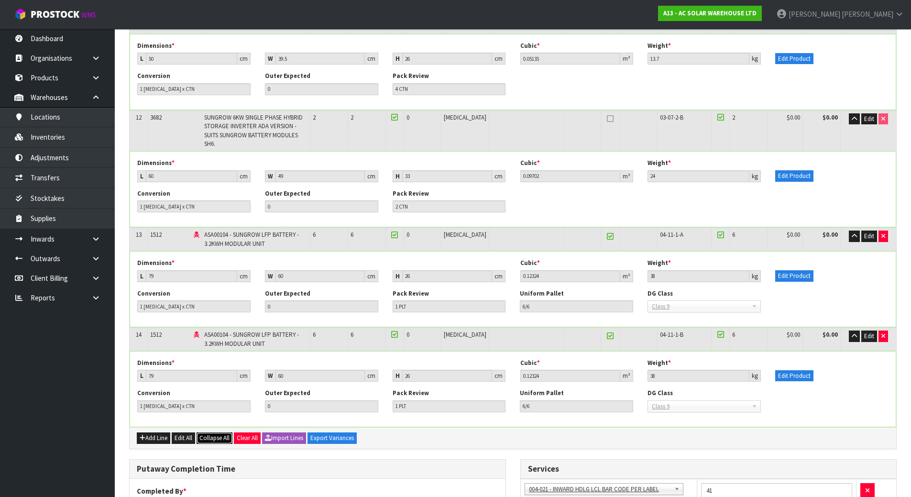
scroll to position [1434, 0]
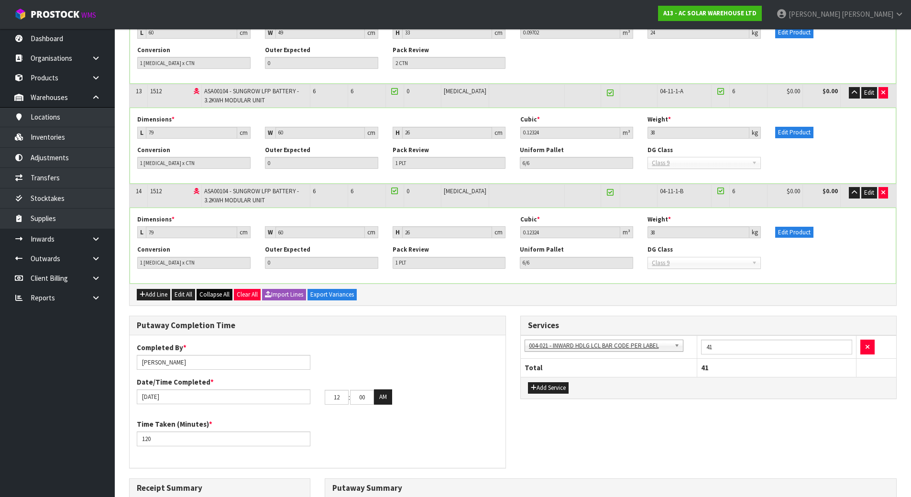
click at [220, 283] on div "Add Line Edit All Collapse All Clear All Import Lines Export Variances" at bounding box center [513, 294] width 766 height 22
click at [220, 290] on span "Collapse All" at bounding box center [214, 294] width 30 height 8
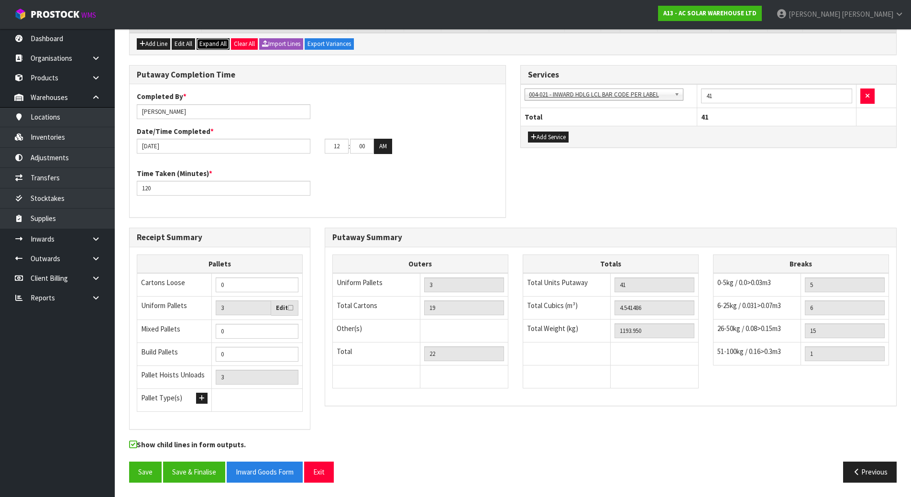
scroll to position [595, 0]
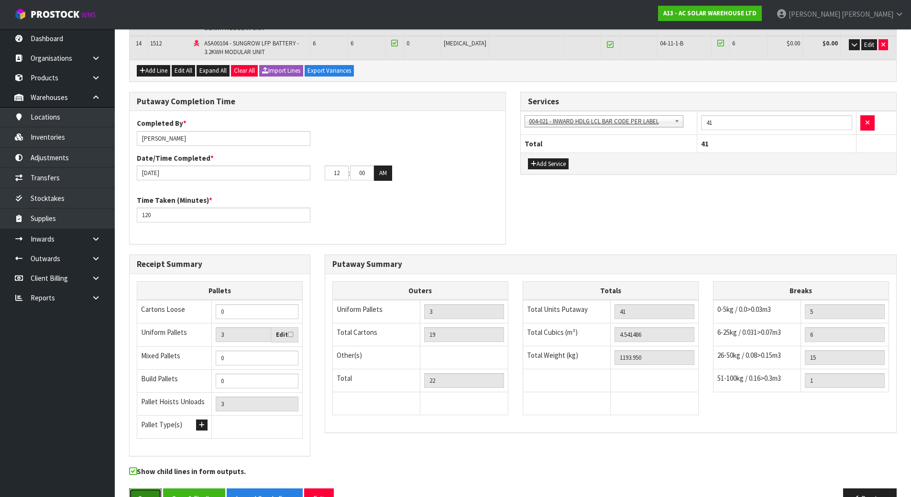
click at [144, 488] on button "Save" at bounding box center [145, 498] width 33 height 21
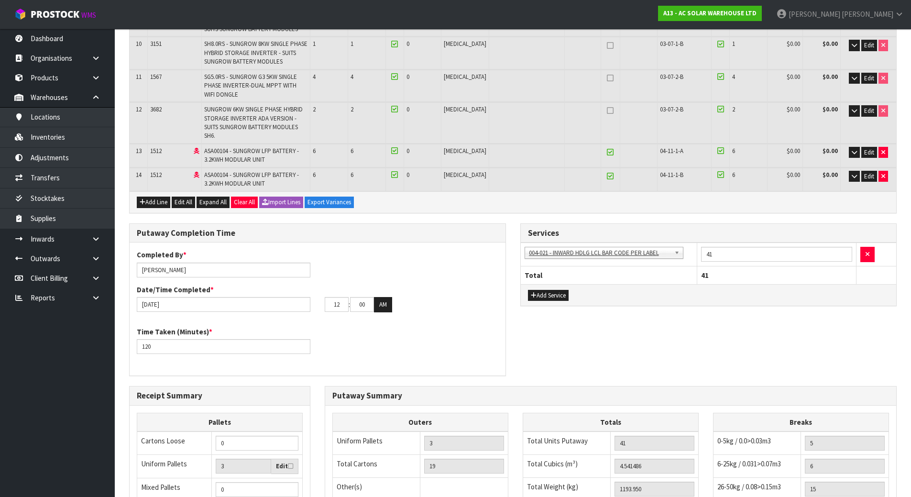
scroll to position [0, 0]
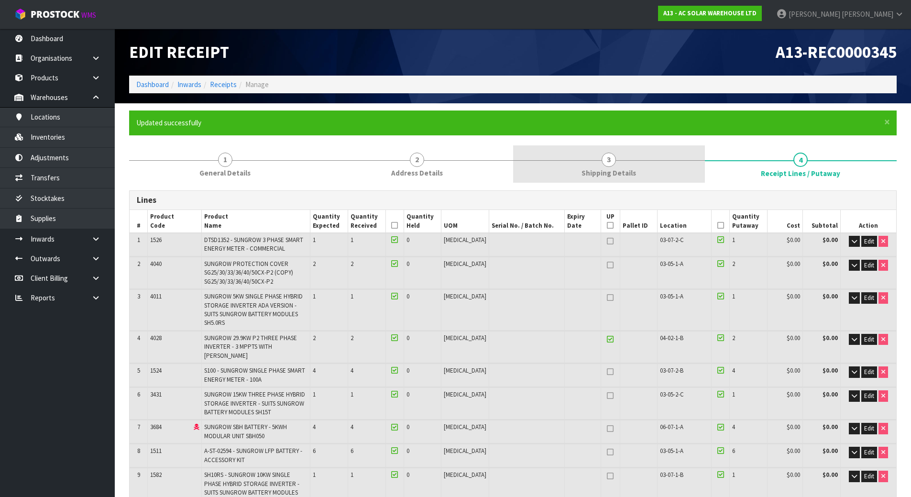
click at [604, 156] on span "3" at bounding box center [608, 159] width 14 height 14
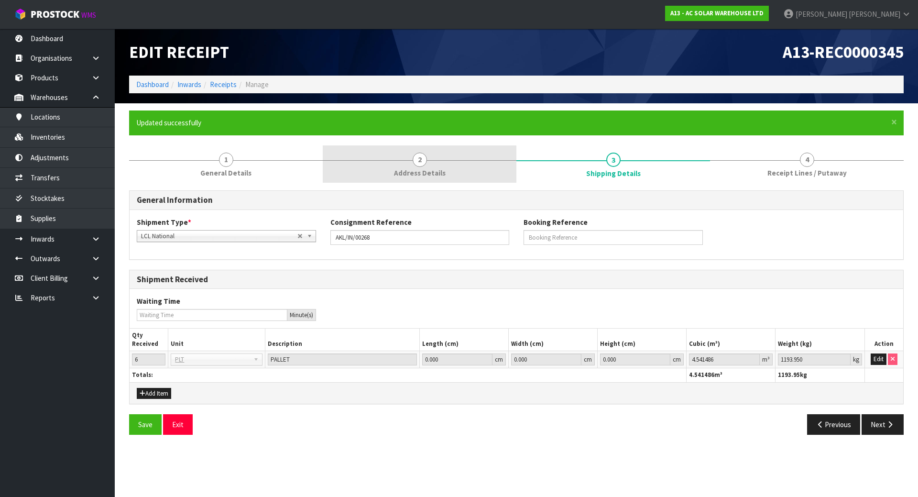
click at [428, 168] on span "Address Details" at bounding box center [420, 173] width 52 height 10
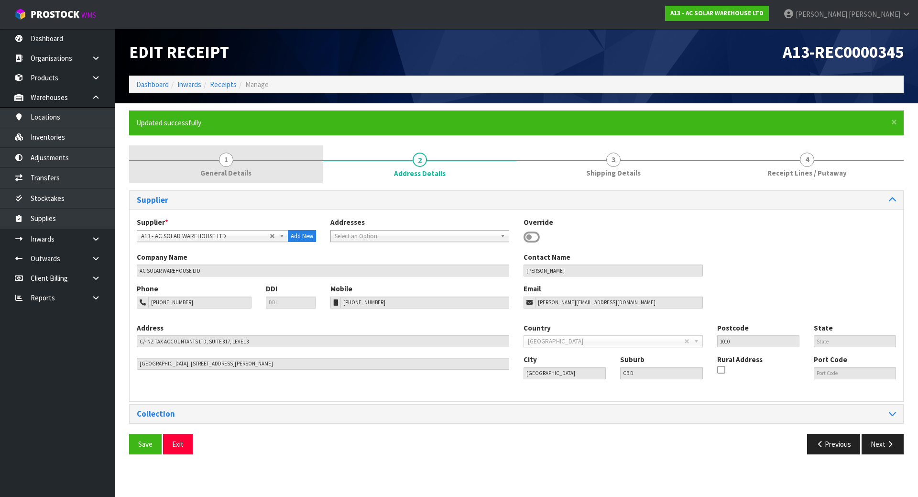
click at [275, 166] on link "1 General Details" at bounding box center [226, 164] width 194 height 38
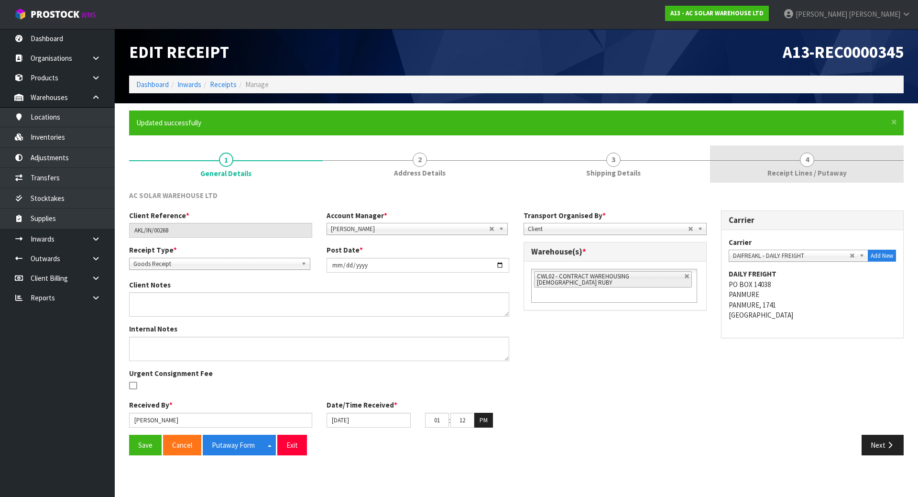
click at [753, 161] on link "4 Receipt Lines / Putaway" at bounding box center [807, 164] width 194 height 38
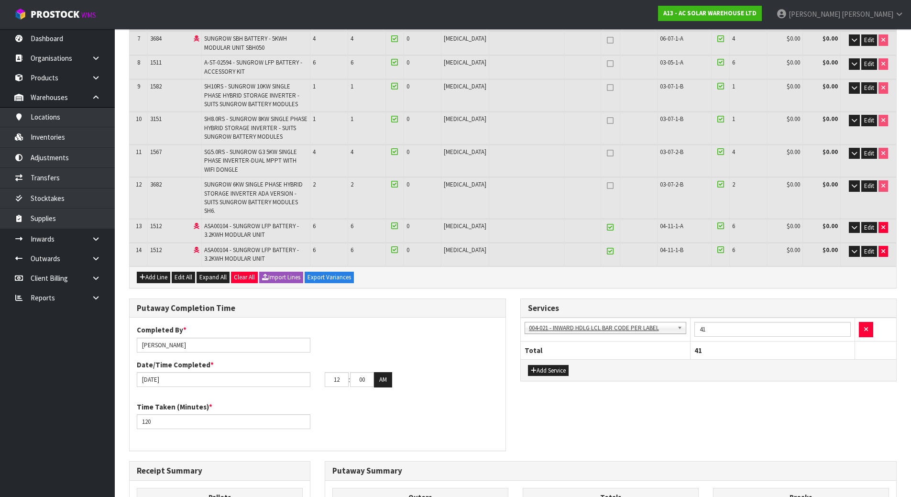
scroll to position [595, 0]
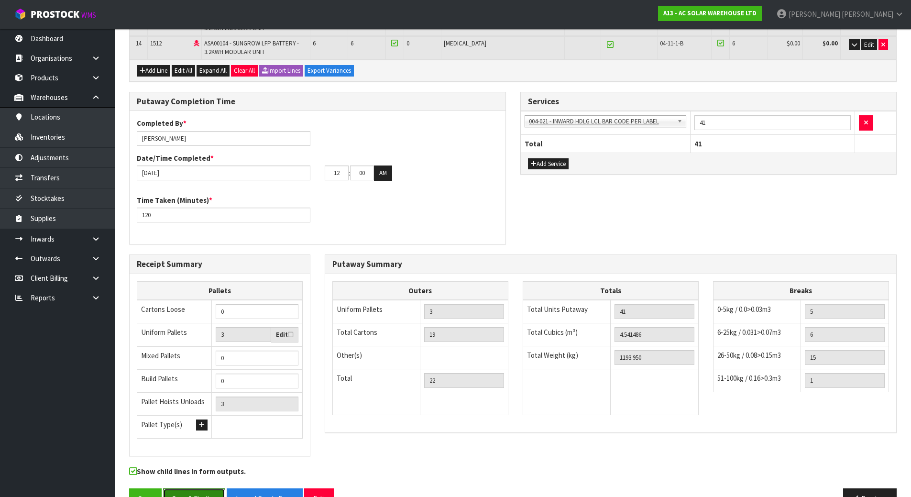
click at [191, 488] on button "Save & Finalise" at bounding box center [194, 498] width 62 height 21
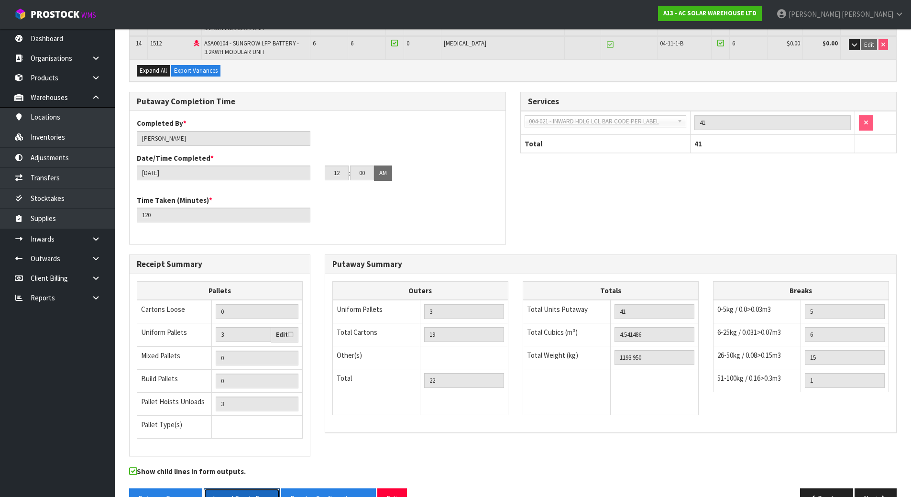
drag, startPoint x: 247, startPoint y: 466, endPoint x: 623, endPoint y: 3, distance: 596.7
click at [247, 488] on button "Inward Goods Form" at bounding box center [242, 498] width 76 height 21
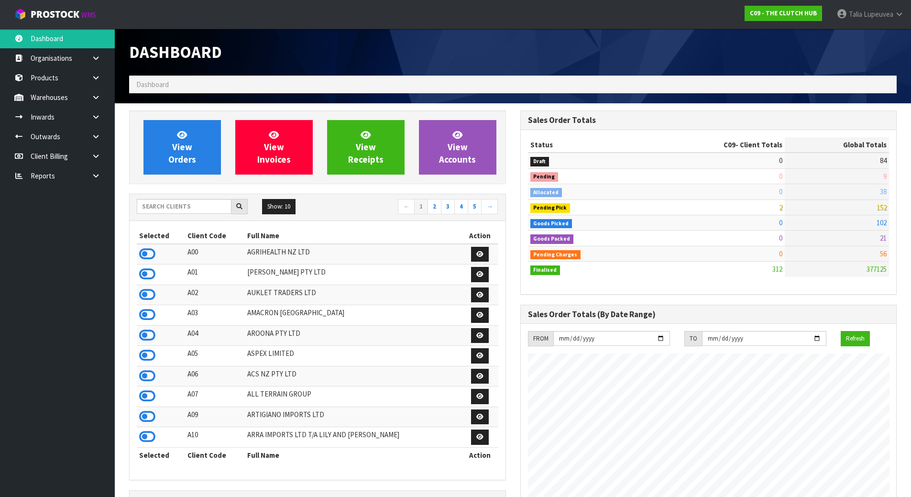
scroll to position [724, 390]
